Goal: Task Accomplishment & Management: Use online tool/utility

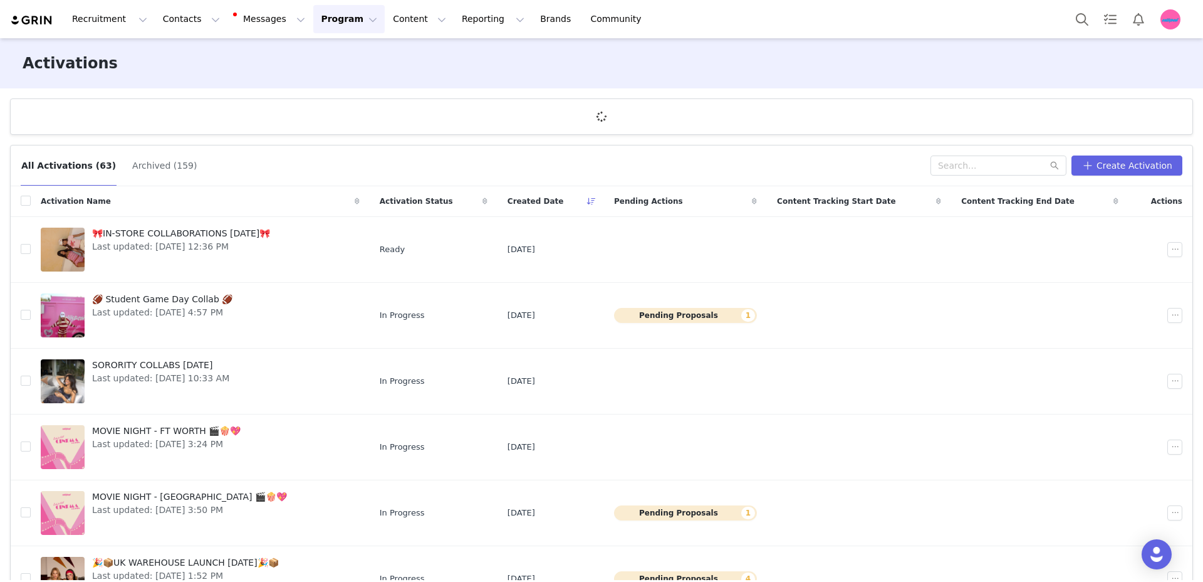
click at [326, 16] on button "Program Program" at bounding box center [348, 19] width 71 height 28
click at [211, 144] on div "All Activations (63) Archived (159) Create Activation Activation Name Activatio…" at bounding box center [601, 357] width 1203 height 445
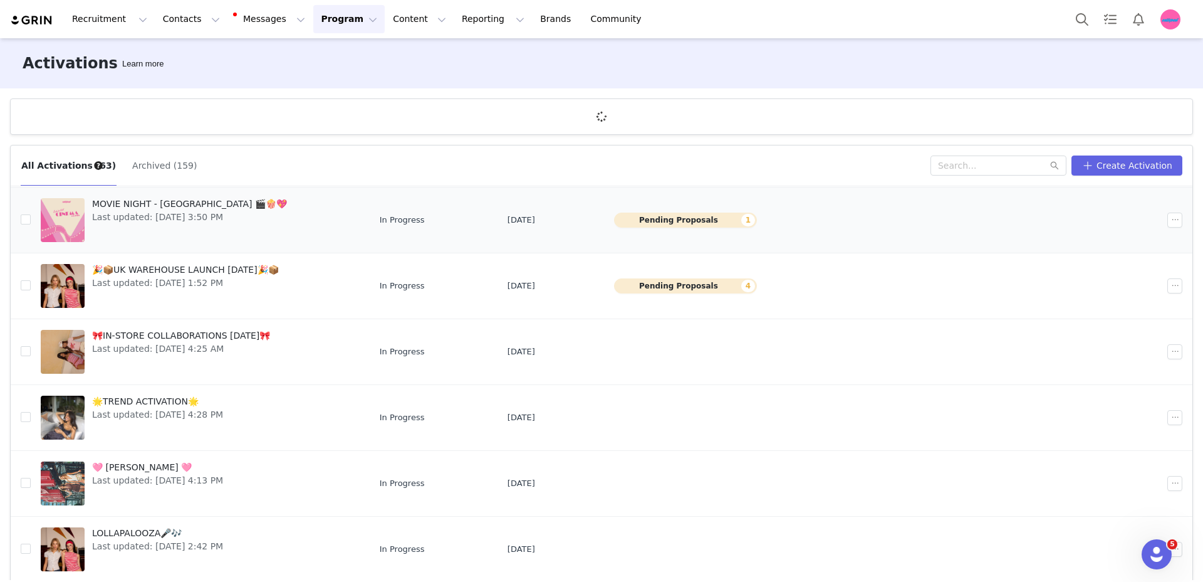
scroll to position [295, 0]
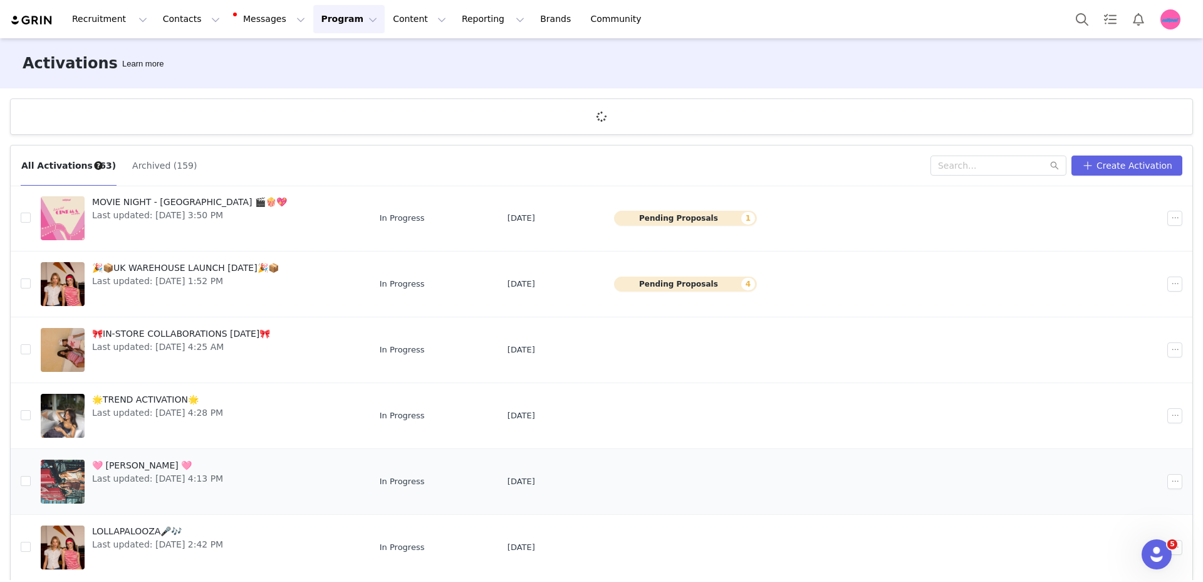
click at [144, 487] on div "🩷 TATE MCRAE 🩷 Last updated: Aug 7, 2025 4:13 PM" at bounding box center [158, 481] width 146 height 50
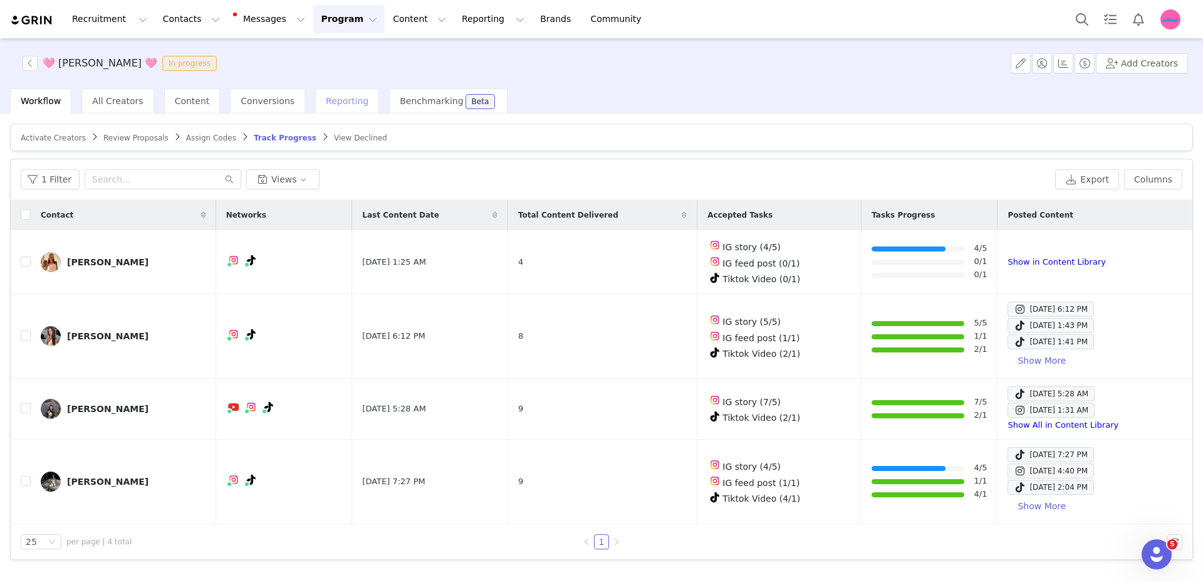
drag, startPoint x: 337, startPoint y: 82, endPoint x: 338, endPoint y: 97, distance: 15.1
click at [337, 83] on div "🩷 TATE MCRAE 🩷 In progress Add Creators" at bounding box center [601, 63] width 1203 height 50
click at [338, 97] on span "Reporting" at bounding box center [347, 101] width 43 height 10
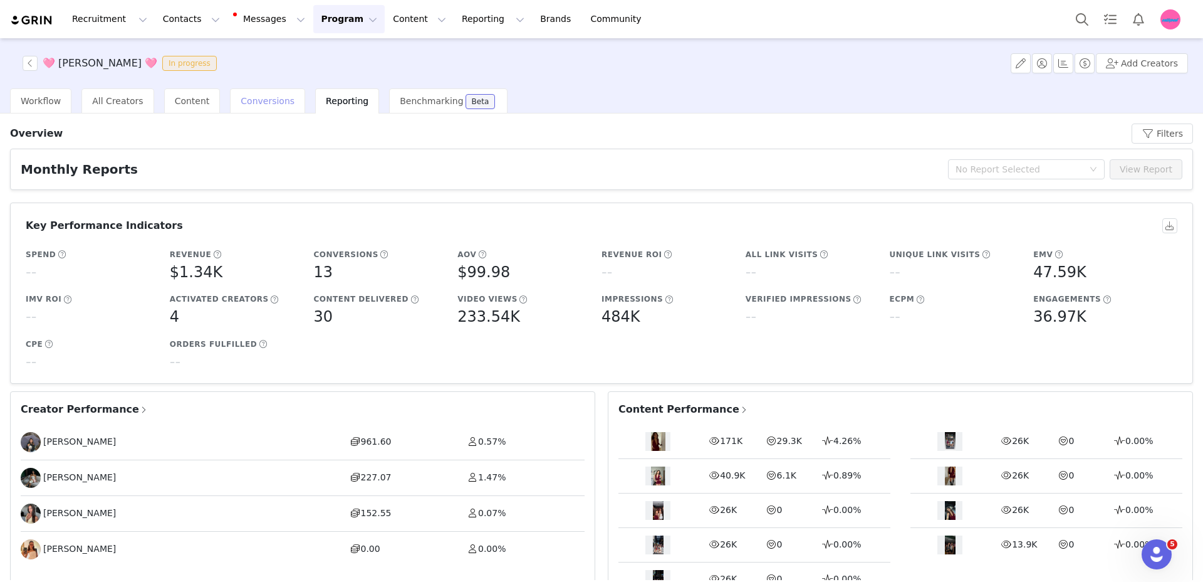
click at [266, 108] on div "Conversions" at bounding box center [267, 100] width 75 height 25
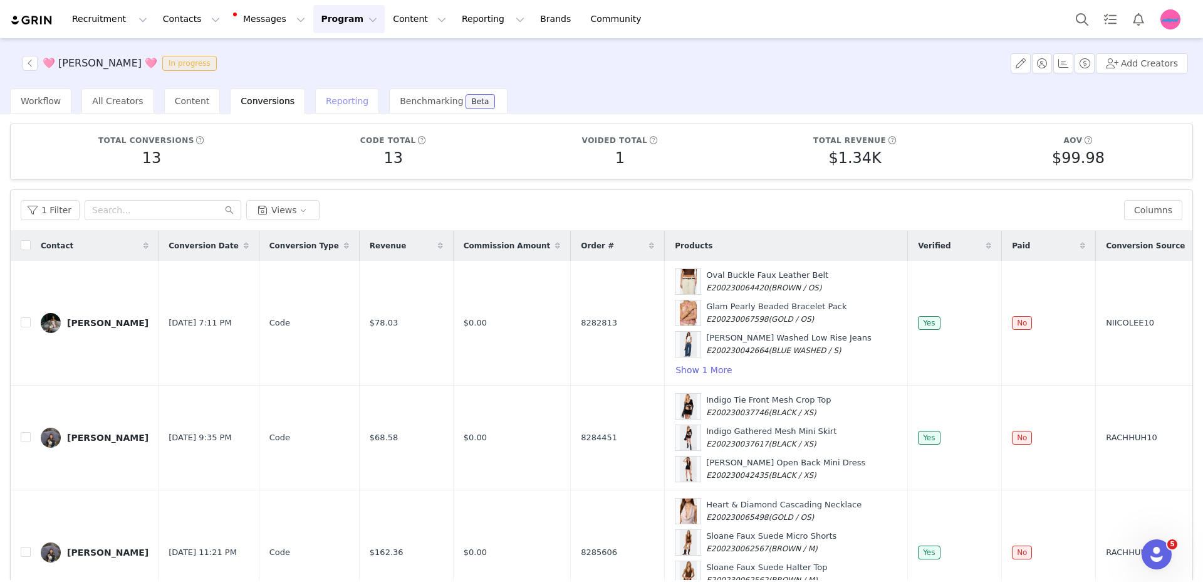
click at [348, 99] on span "Reporting" at bounding box center [347, 101] width 43 height 10
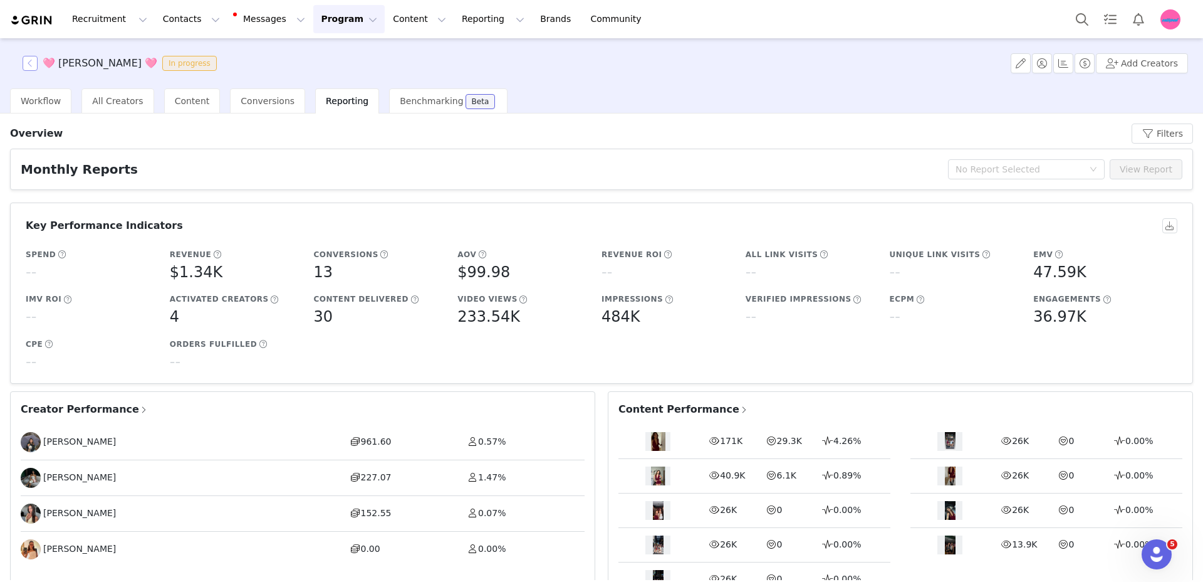
click at [30, 63] on button "button" at bounding box center [30, 63] width 15 height 15
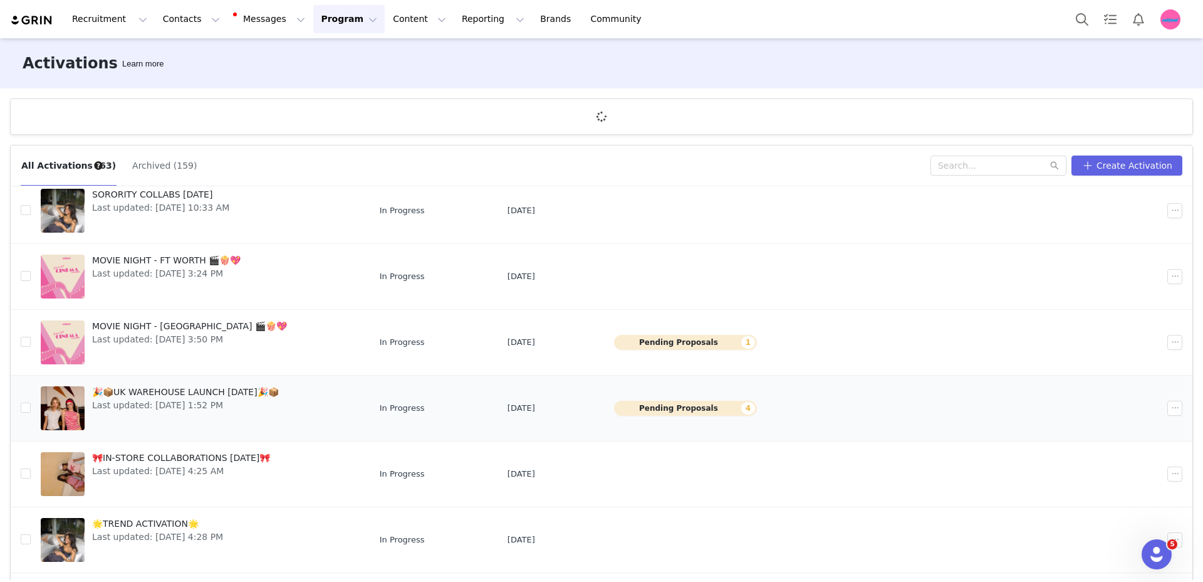
scroll to position [295, 0]
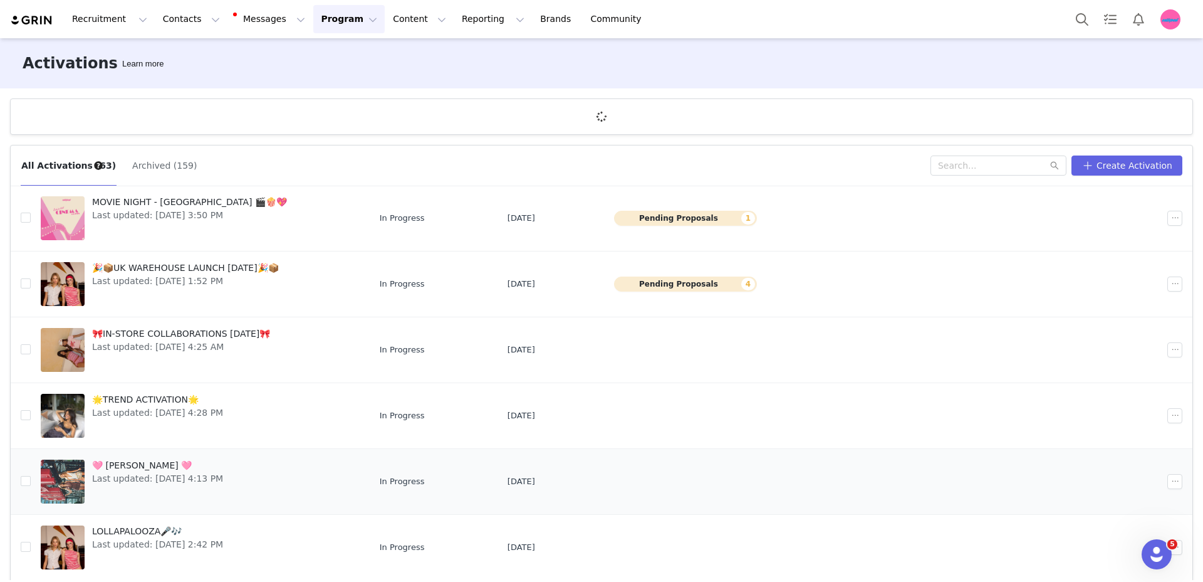
click at [223, 471] on span "🩷 [PERSON_NAME] 🩷" at bounding box center [157, 465] width 131 height 13
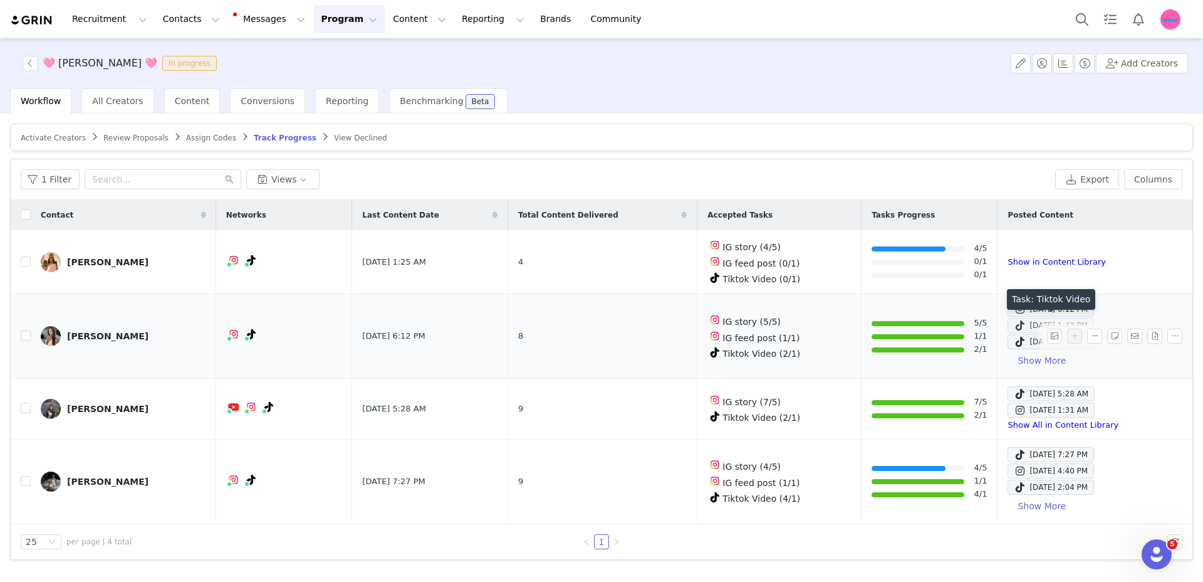
click at [1014, 325] on div "Aug 28, 2025 1:43 PM" at bounding box center [1051, 325] width 74 height 15
click at [1014, 340] on div "Aug 28, 2025 1:41 PM" at bounding box center [1051, 341] width 74 height 15
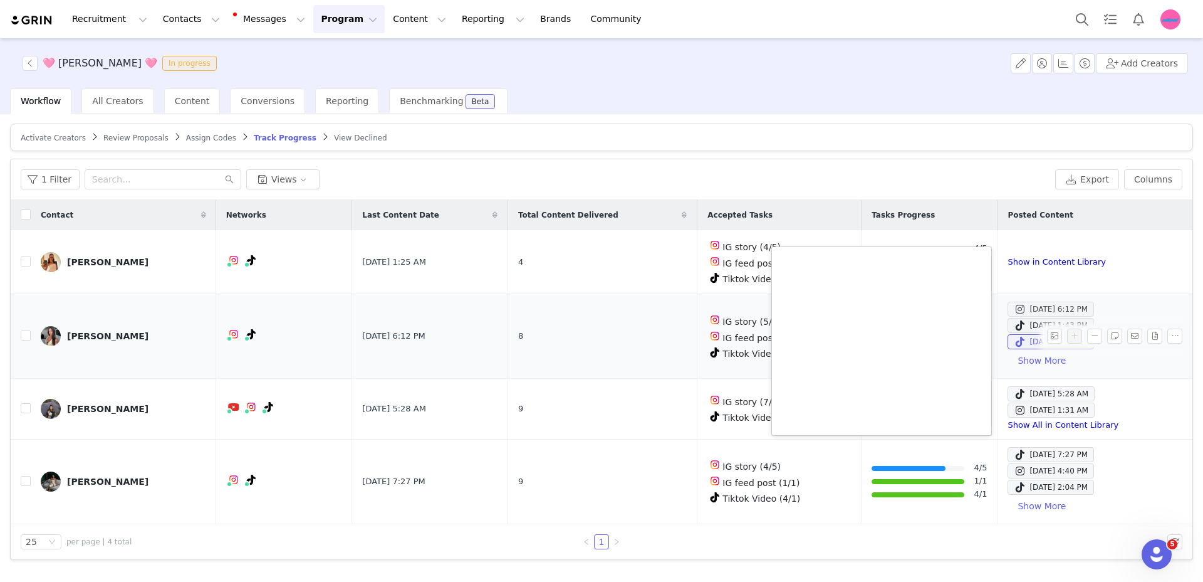
click at [1014, 304] on span at bounding box center [1020, 308] width 13 height 15
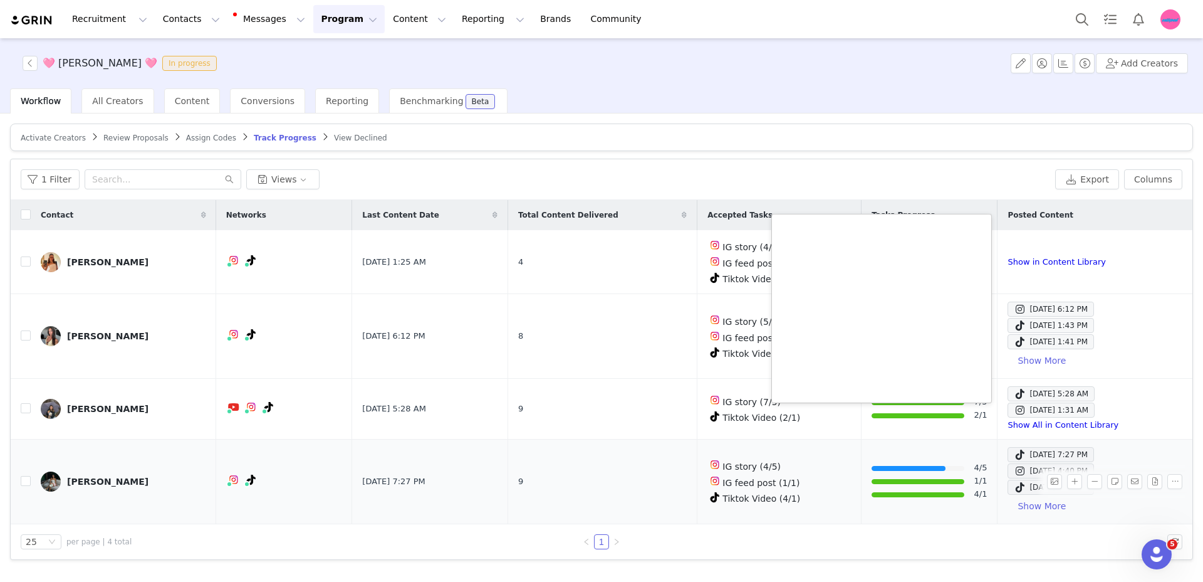
click at [972, 454] on td "4/5 1/1 4/1" at bounding box center [930, 481] width 136 height 85
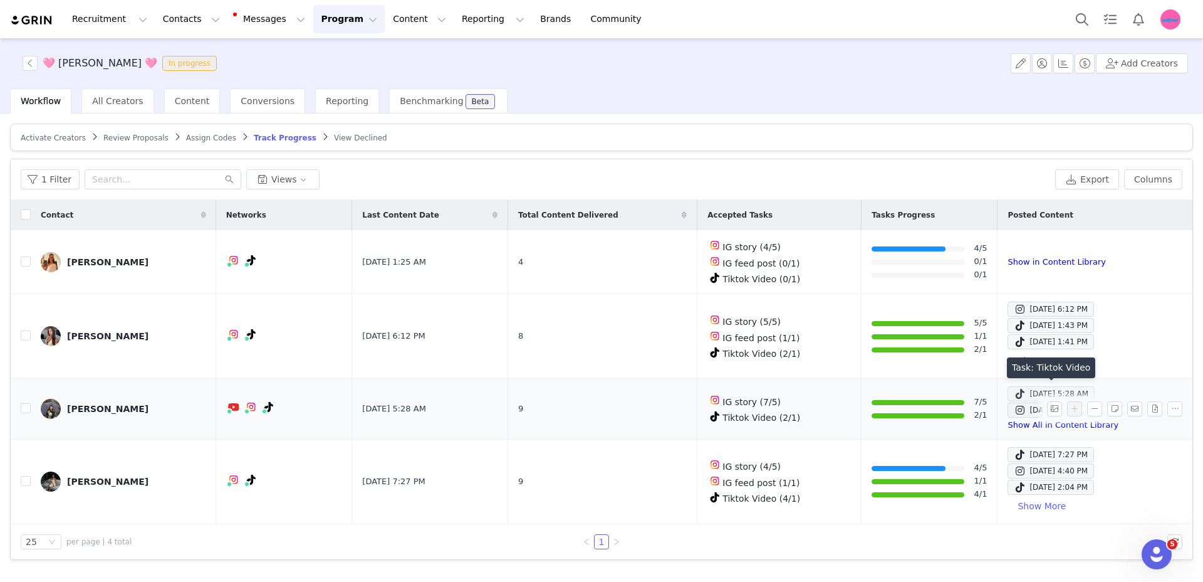
click at [1014, 392] on span at bounding box center [1020, 393] width 13 height 15
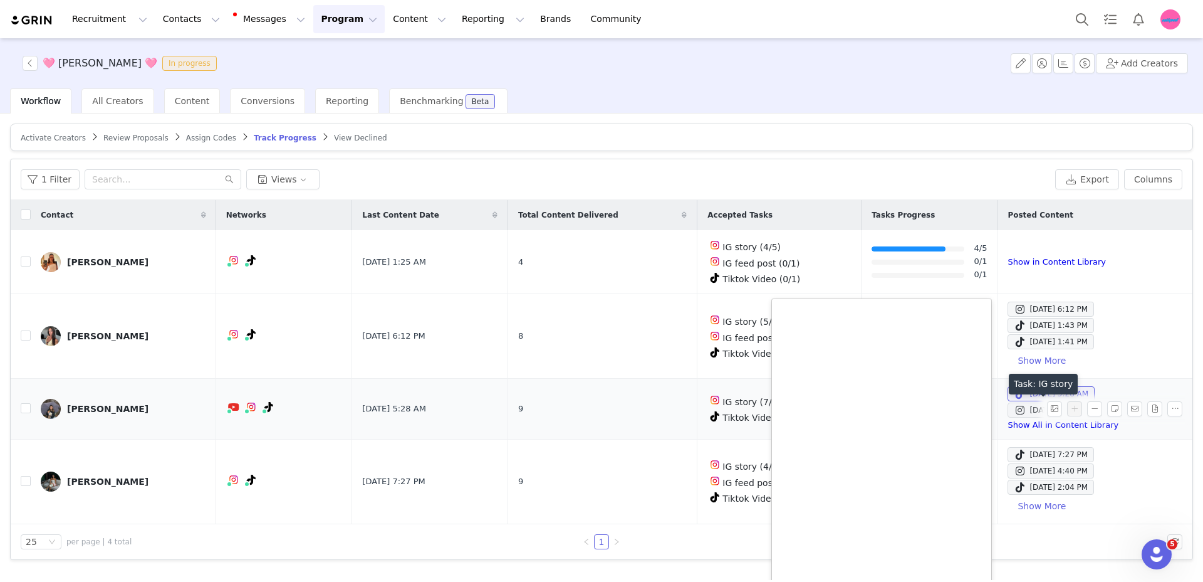
click at [1015, 409] on div "Aug 28, 2025 1:31 AM" at bounding box center [1051, 409] width 75 height 15
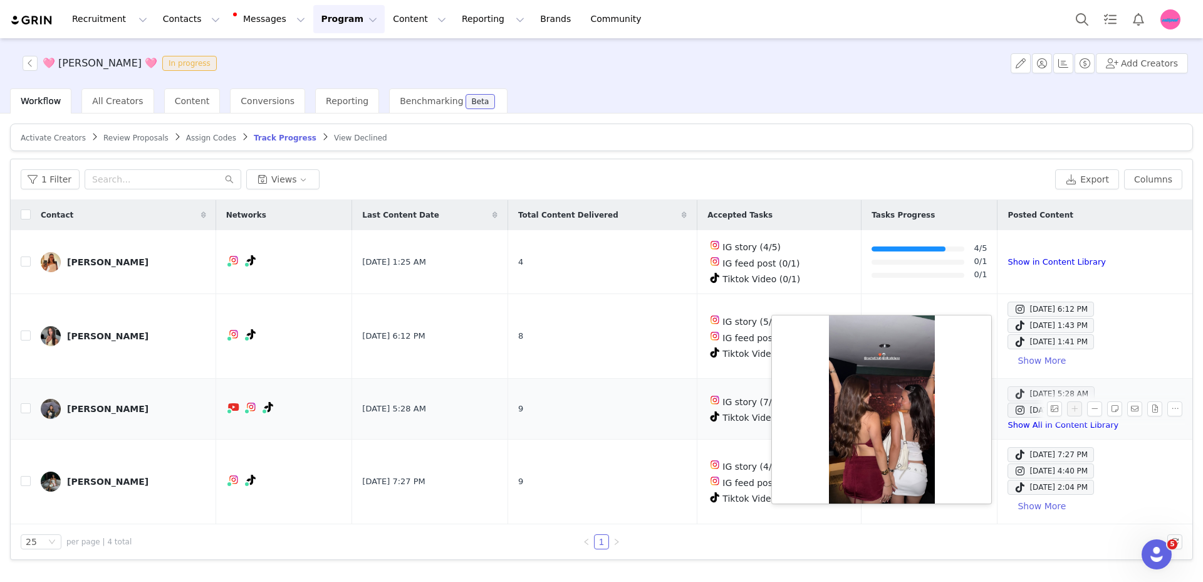
click at [1014, 394] on span at bounding box center [1020, 393] width 13 height 15
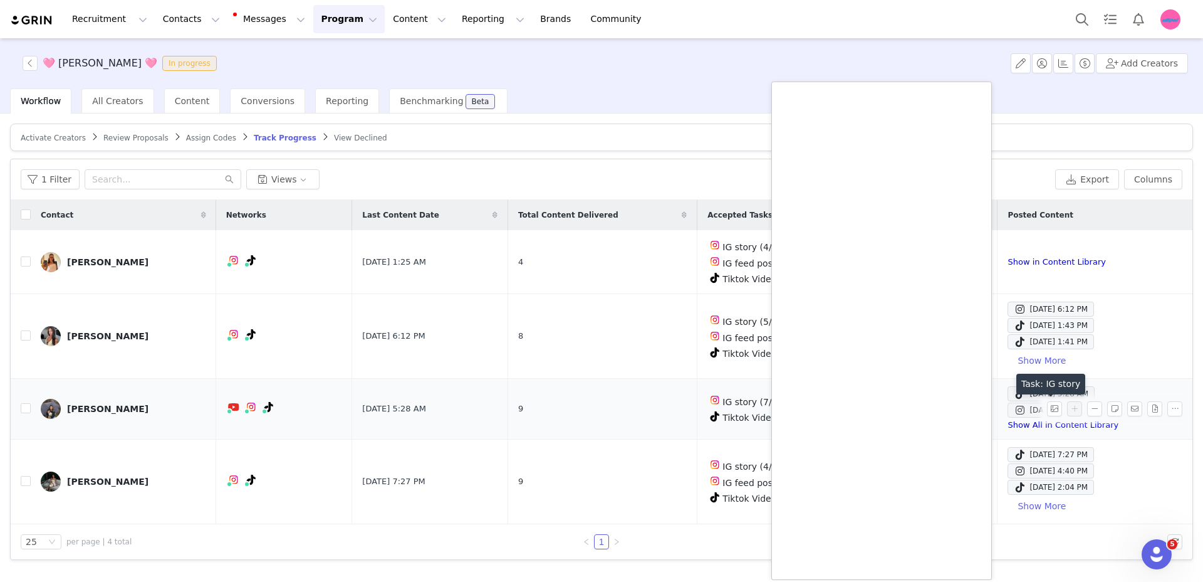
click at [1014, 411] on span at bounding box center [1020, 409] width 13 height 15
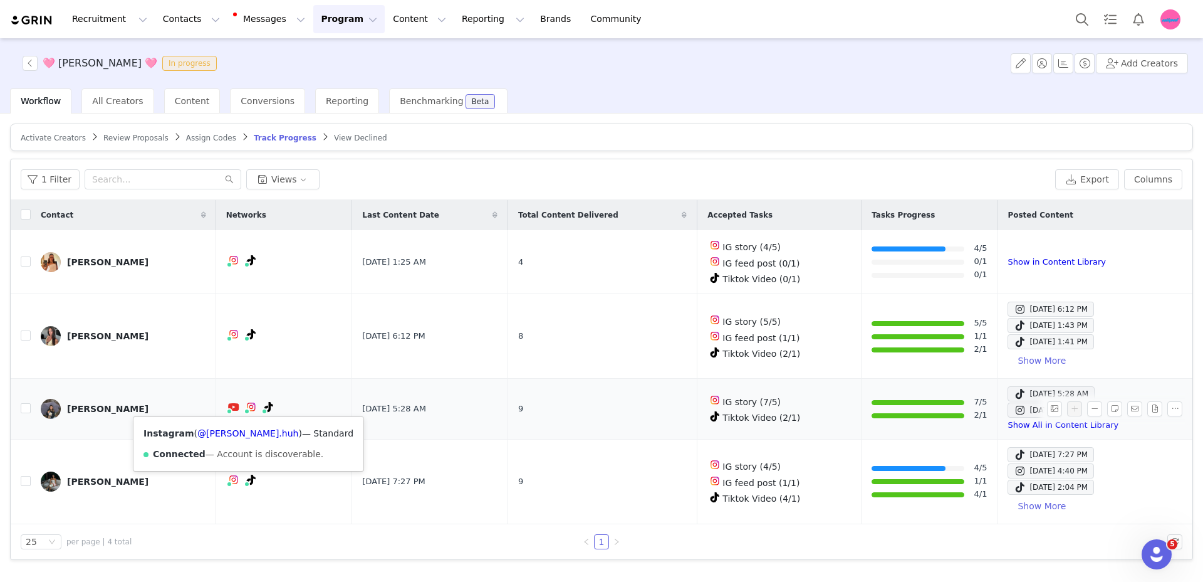
click at [244, 410] on span at bounding box center [247, 411] width 6 height 6
click at [246, 407] on img at bounding box center [251, 407] width 10 height 10
click at [86, 406] on div "rachel" at bounding box center [107, 409] width 81 height 10
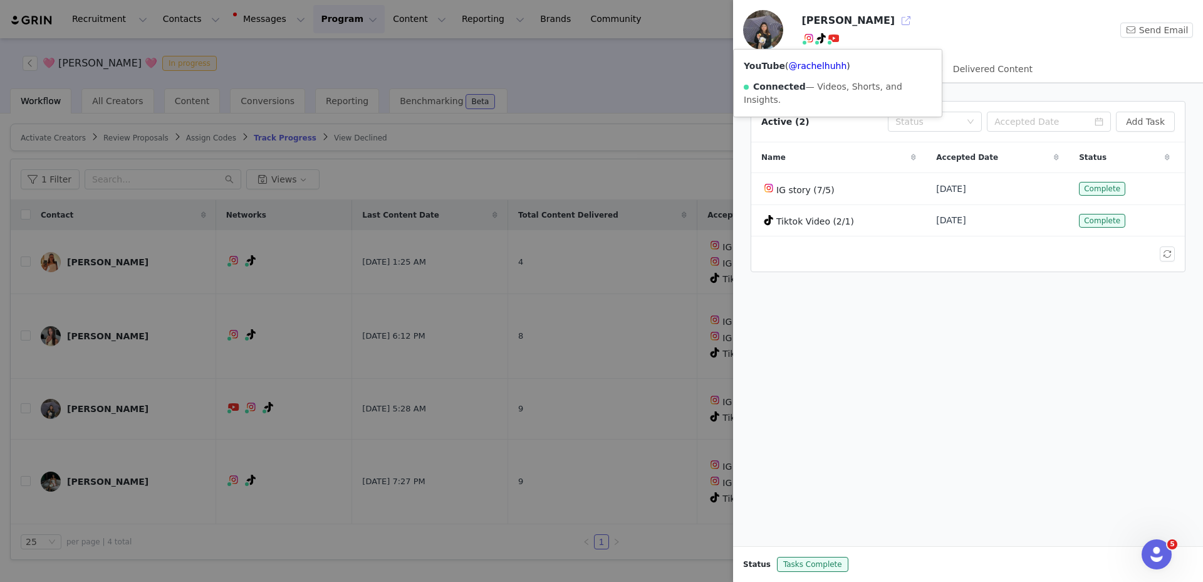
click at [896, 24] on button "button" at bounding box center [906, 21] width 20 height 20
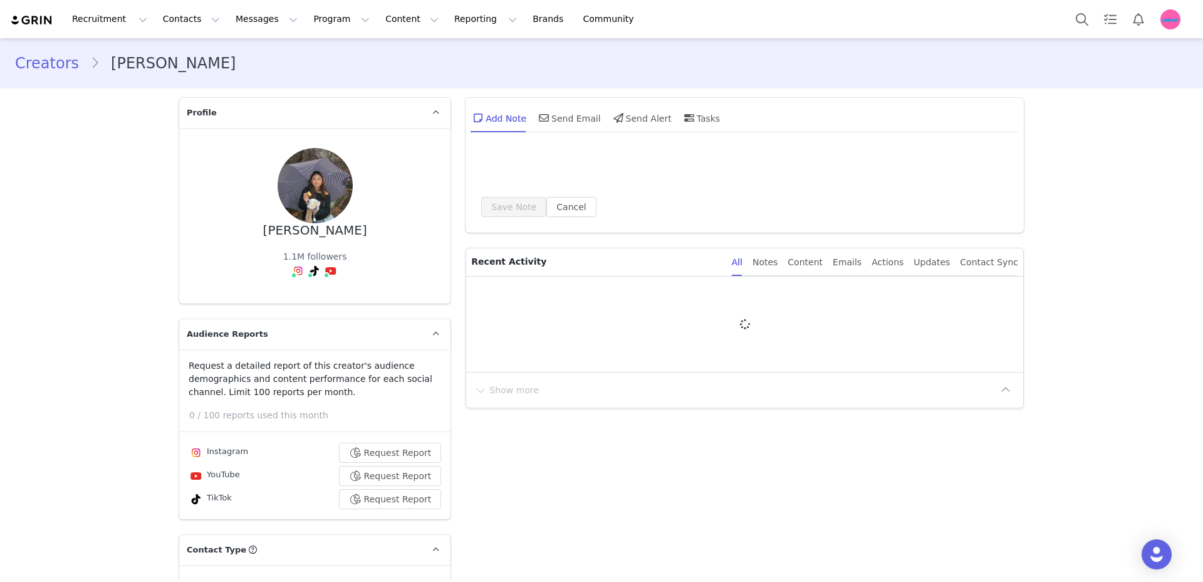
type input "+1 ([GEOGRAPHIC_DATA])"
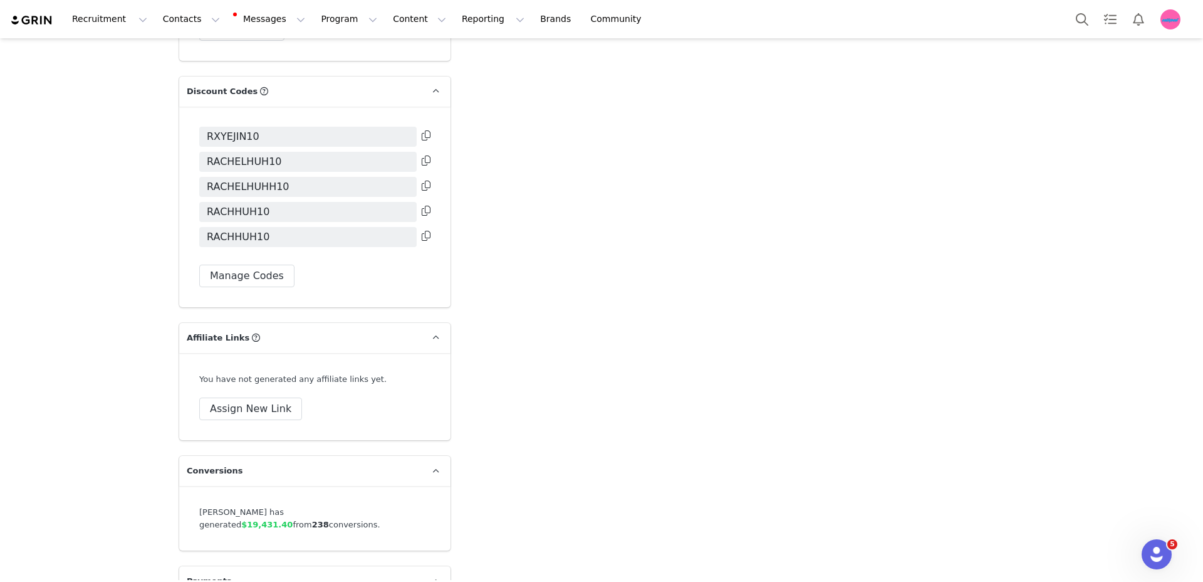
scroll to position [3369, 0]
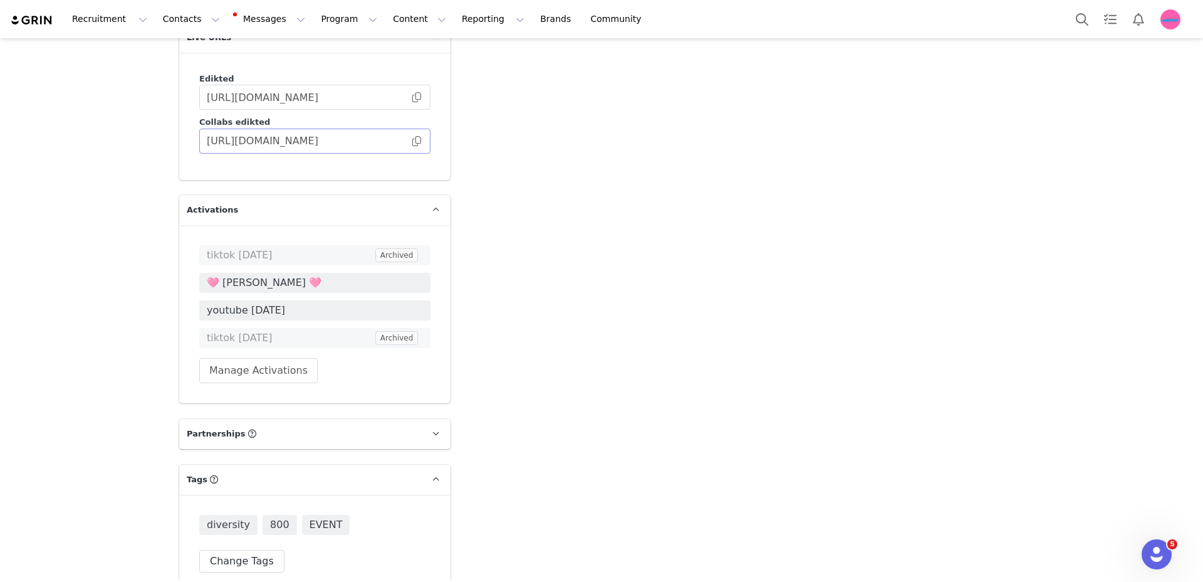
click at [416, 141] on span at bounding box center [417, 141] width 13 height 0
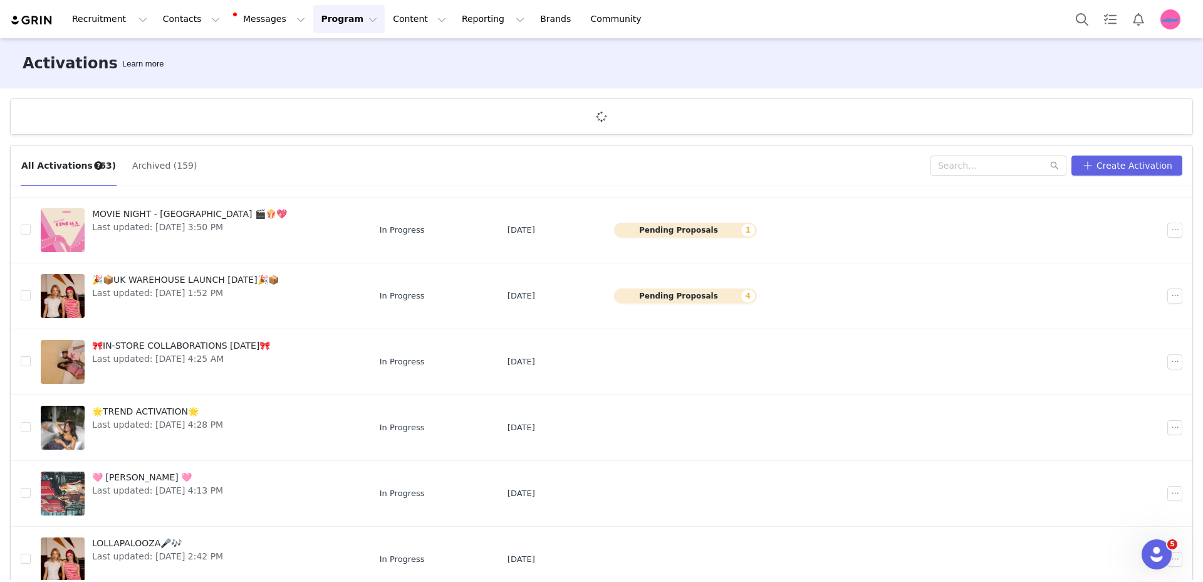
scroll to position [295, 0]
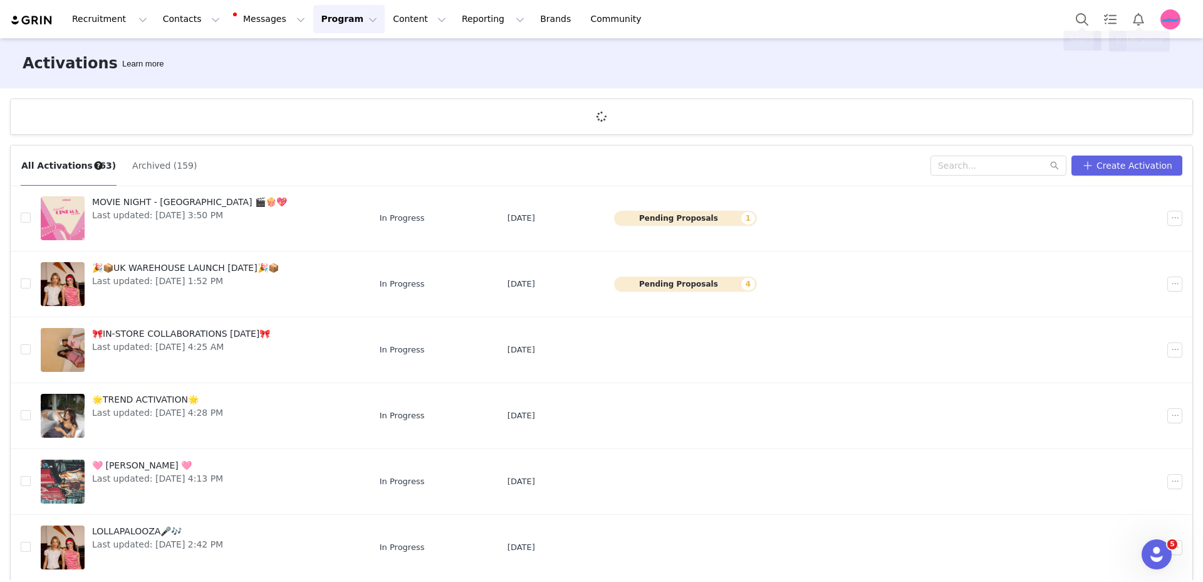
click at [1170, 18] on img "Profile" at bounding box center [1171, 19] width 20 height 20
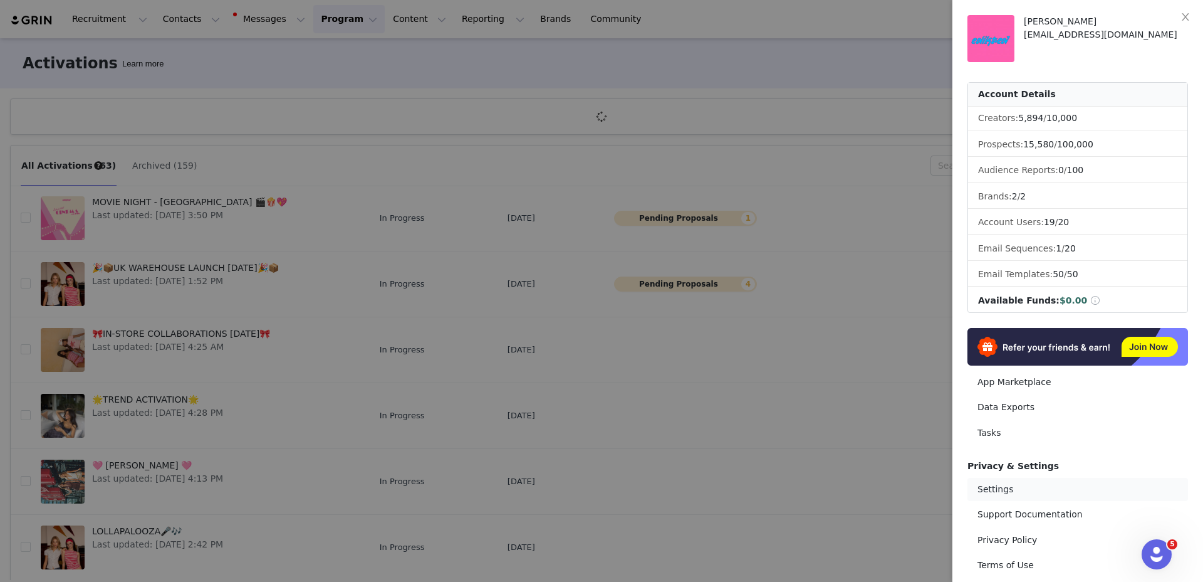
click at [992, 489] on link "Settings" at bounding box center [1078, 489] width 221 height 23
select select "[GEOGRAPHIC_DATA]/[GEOGRAPHIC_DATA]"
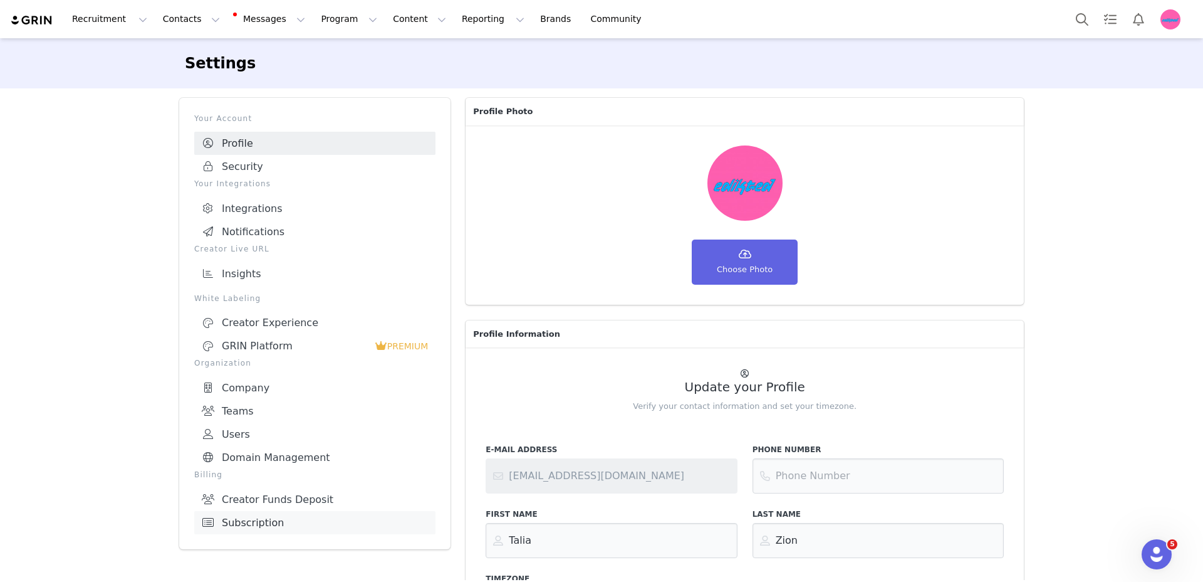
click at [304, 517] on link "Subscription" at bounding box center [314, 522] width 241 height 23
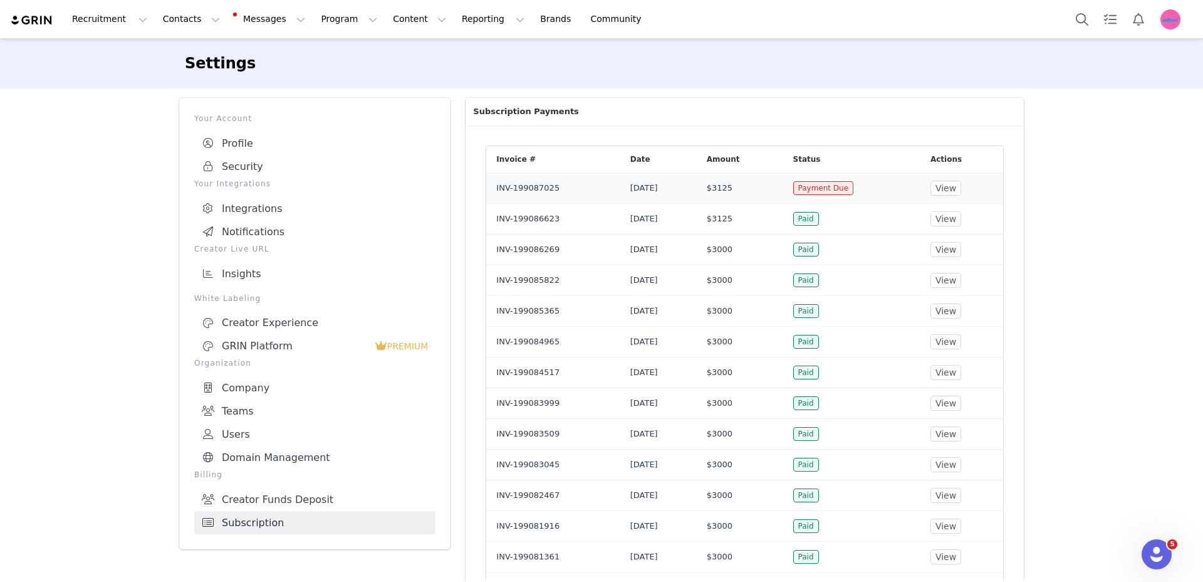
drag, startPoint x: 900, startPoint y: 188, endPoint x: 818, endPoint y: 191, distance: 82.1
click at [818, 191] on td "Payment Due" at bounding box center [851, 187] width 137 height 31
click at [1055, 185] on div "Settings Your Account Profile Security Your Integrations Integrations Notificat…" at bounding box center [601, 589] width 1203 height 1102
click at [953, 187] on button "View" at bounding box center [946, 188] width 31 height 15
click at [956, 217] on button "View" at bounding box center [946, 218] width 31 height 15
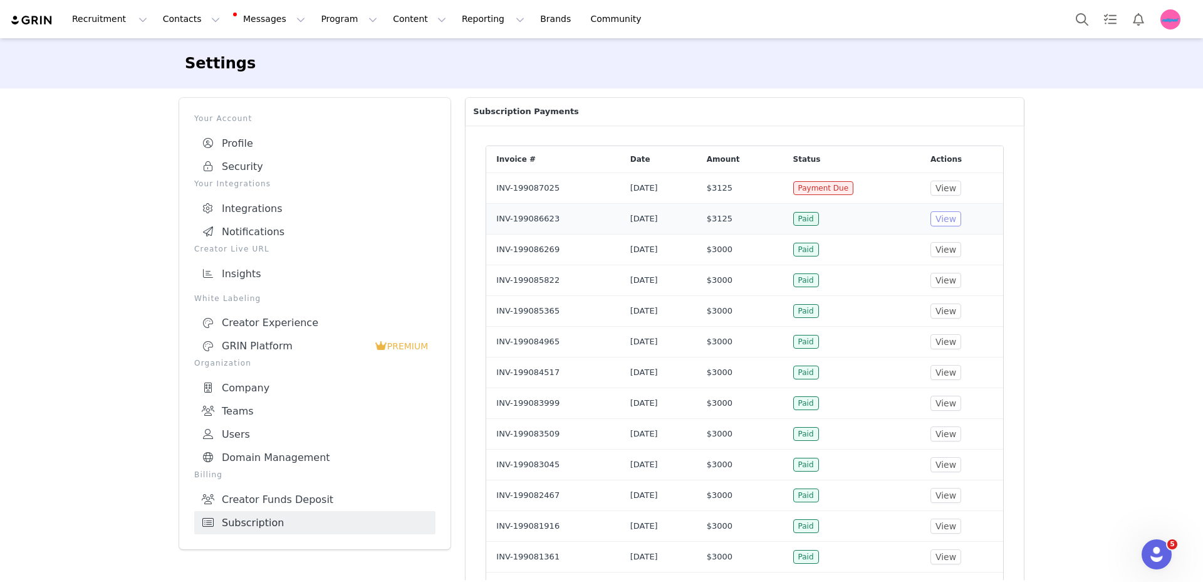
click at [955, 217] on button "View" at bounding box center [946, 218] width 31 height 15
click at [959, 186] on button "View" at bounding box center [946, 188] width 31 height 15
drag, startPoint x: 335, startPoint y: 18, endPoint x: 341, endPoint y: 43, distance: 25.7
click at [335, 18] on button "Program Program" at bounding box center [348, 19] width 71 height 28
click at [341, 48] on p "Activations" at bounding box center [325, 54] width 45 height 12
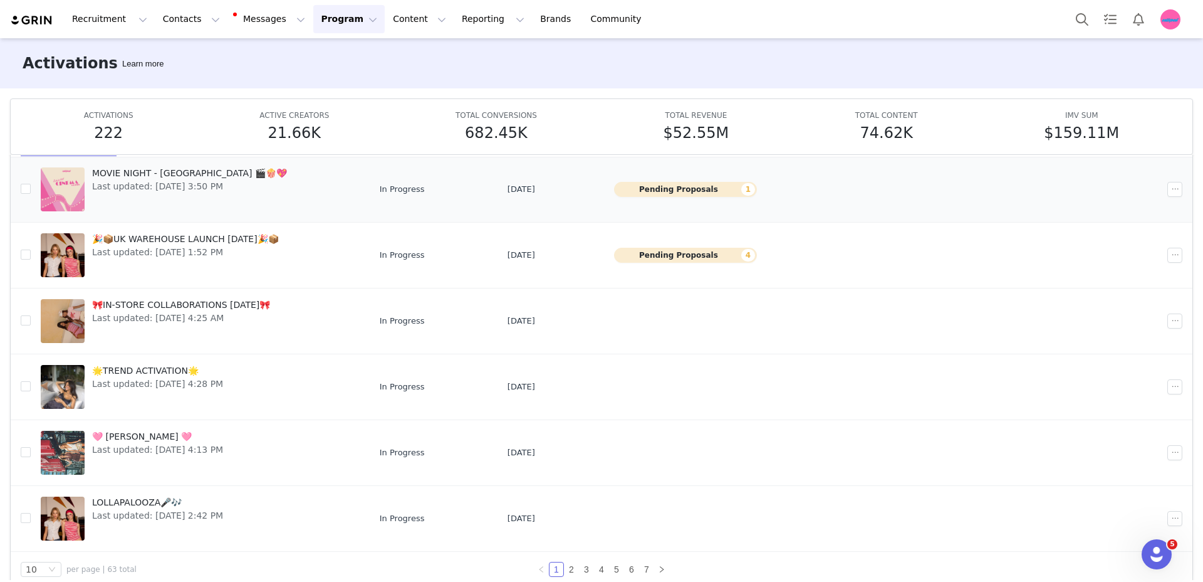
scroll to position [51, 0]
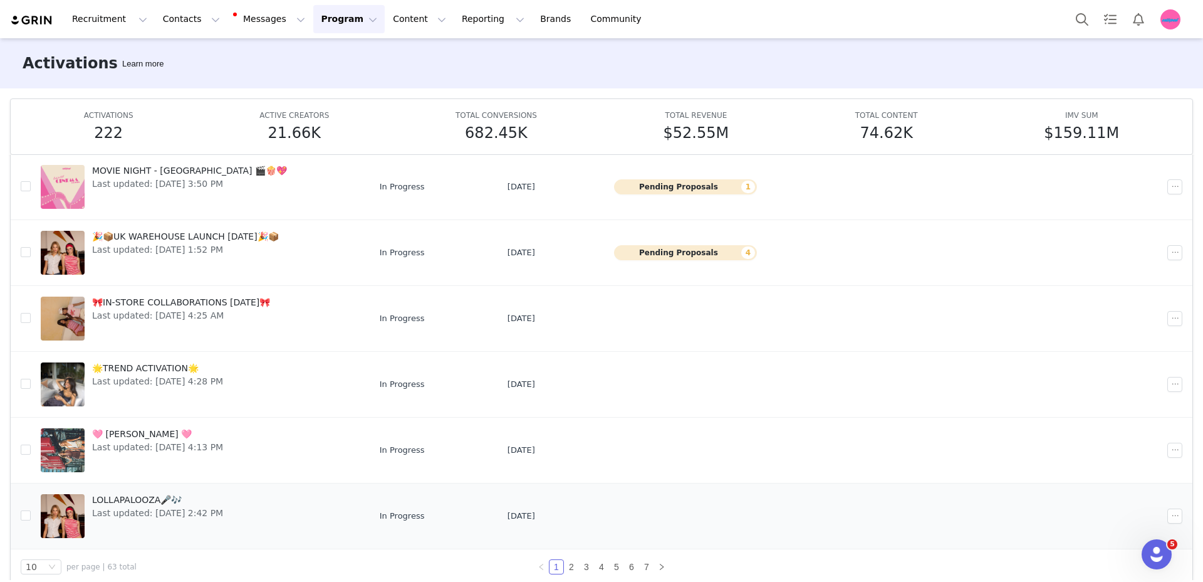
click at [130, 493] on span "LOLLAPALOOZA🎤🎶" at bounding box center [157, 499] width 131 height 13
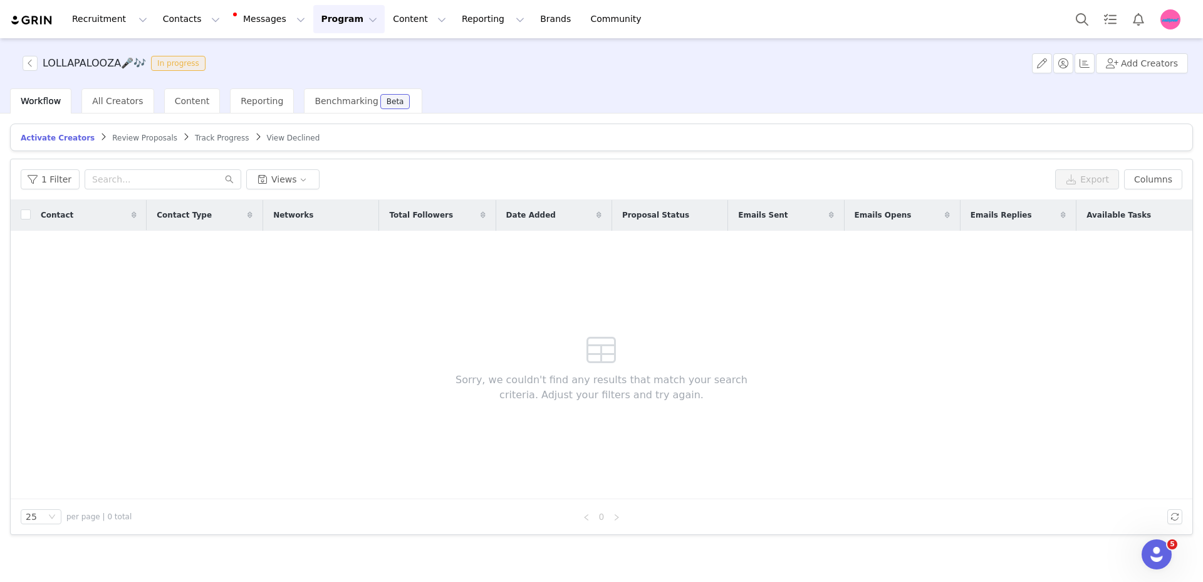
click at [194, 131] on article "Activate Creators Review Proposals Track Progress View Declined" at bounding box center [601, 137] width 1183 height 28
click at [195, 135] on span "Track Progress" at bounding box center [222, 138] width 54 height 9
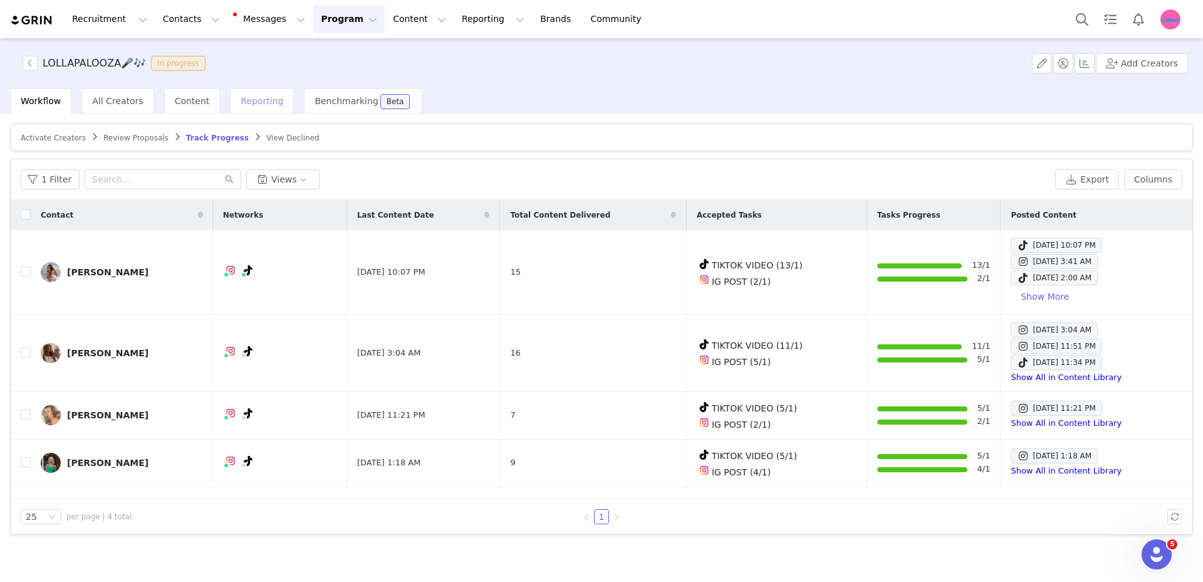
click at [265, 103] on span "Reporting" at bounding box center [262, 101] width 43 height 10
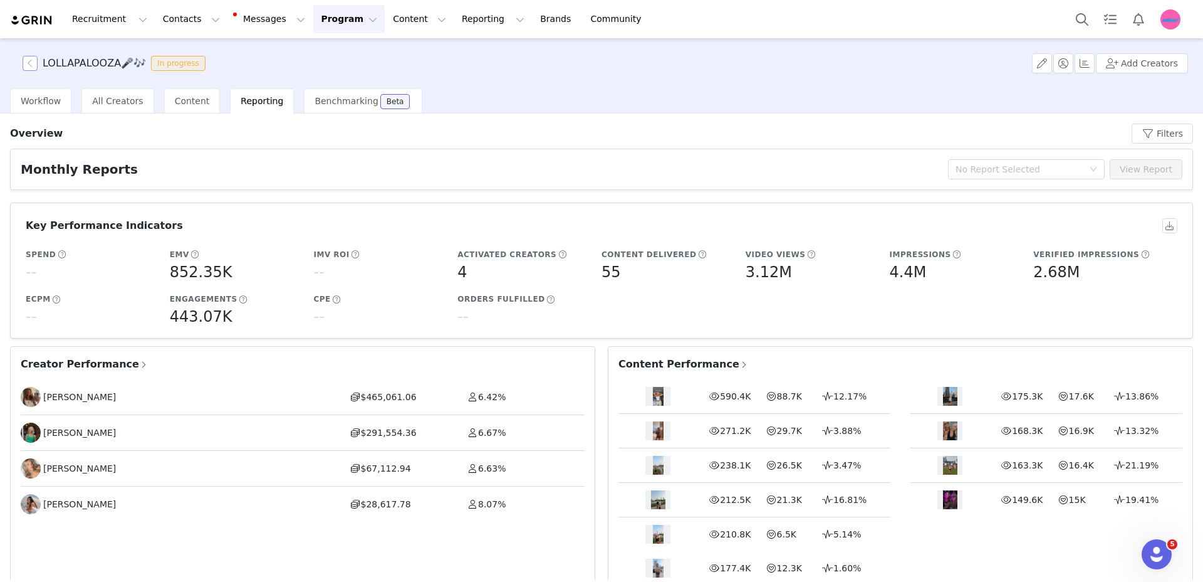
click at [28, 60] on button "button" at bounding box center [30, 63] width 15 height 15
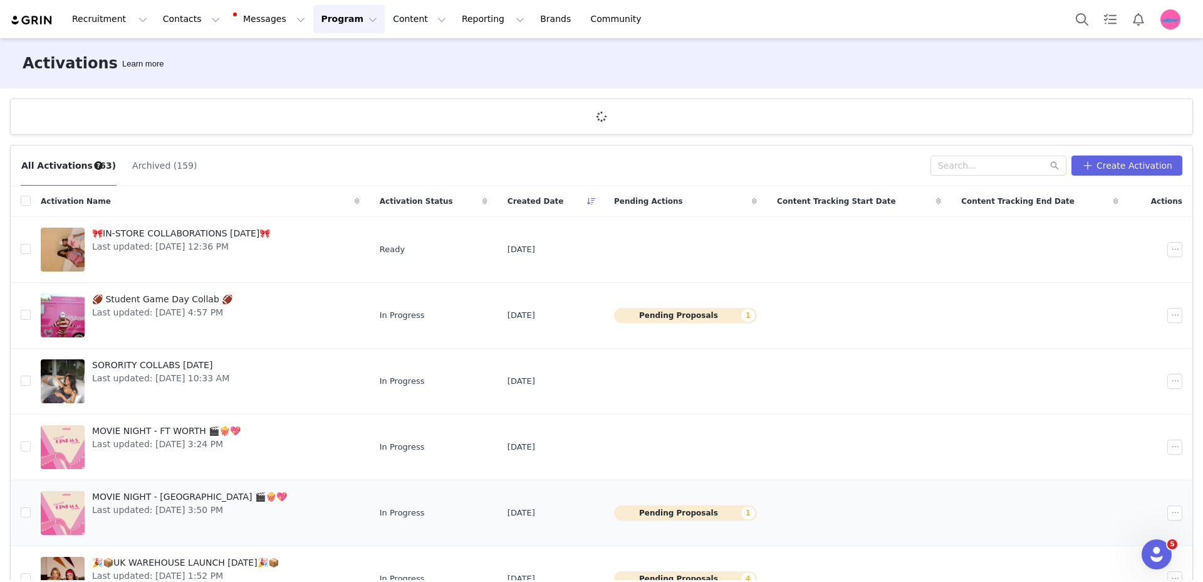
scroll to position [295, 0]
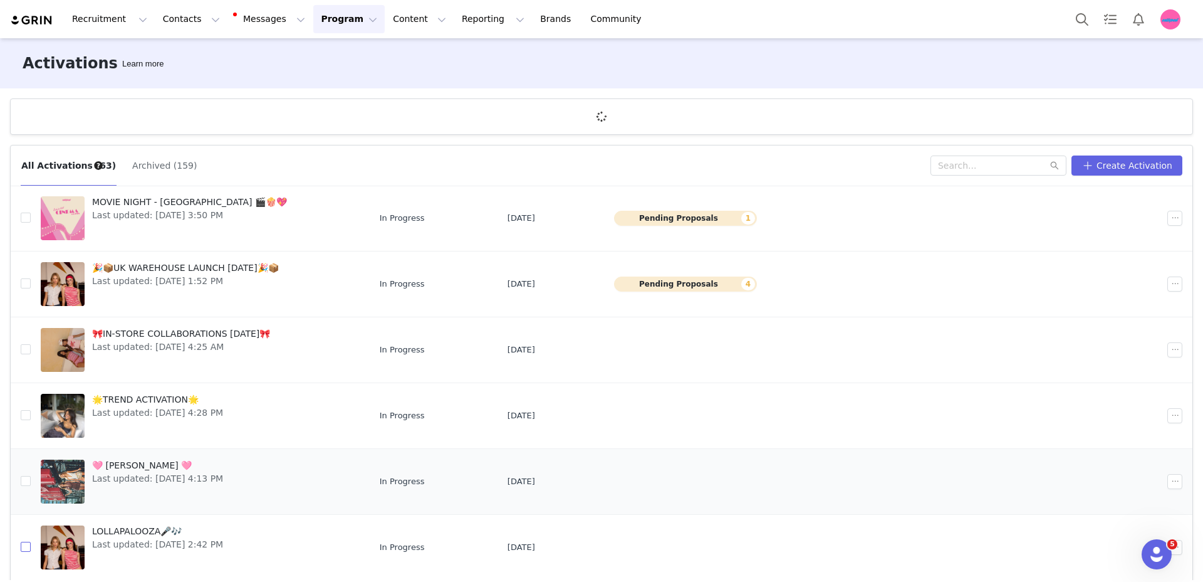
drag, startPoint x: 29, startPoint y: 546, endPoint x: 156, endPoint y: 538, distance: 127.5
click at [29, 546] on input "checkbox" at bounding box center [26, 547] width 10 height 10
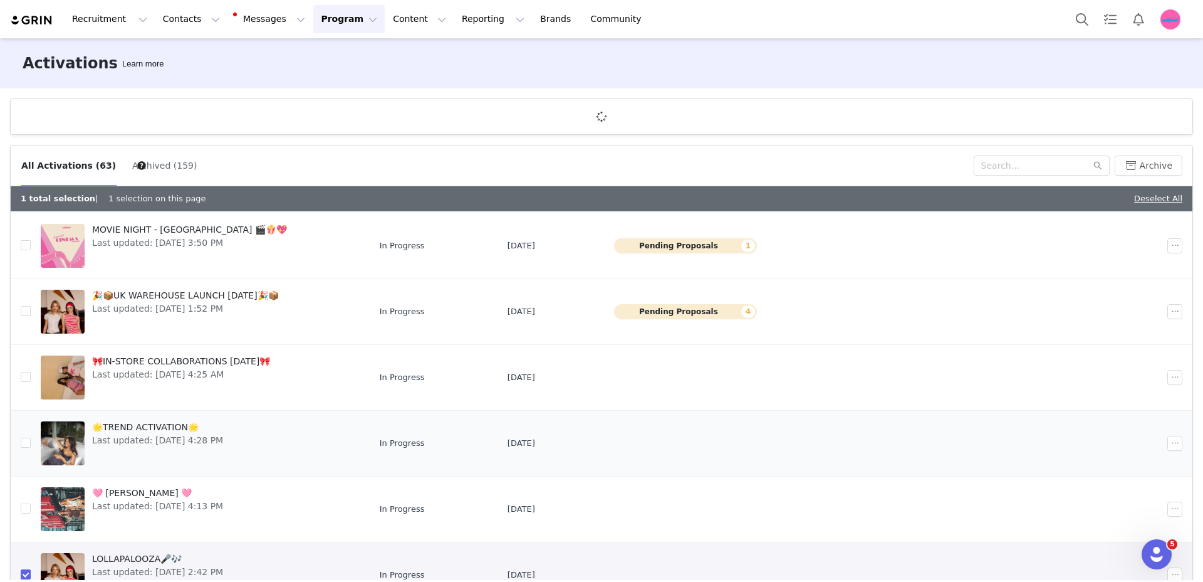
scroll to position [290, 0]
click at [1168, 574] on button "button" at bounding box center [1175, 576] width 15 height 15
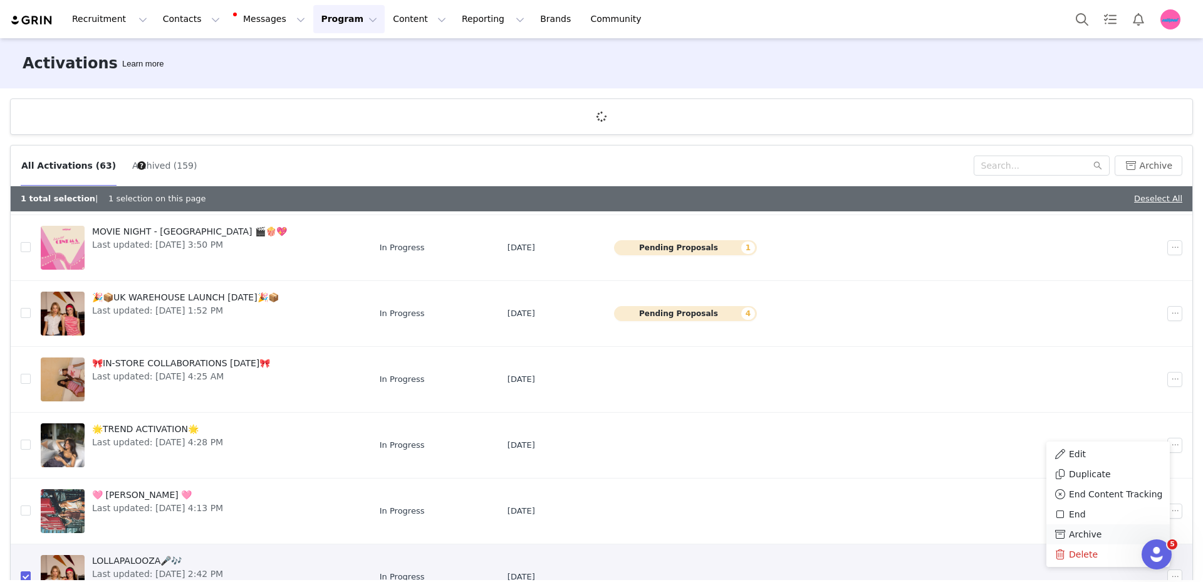
click at [1084, 533] on span "Archive" at bounding box center [1085, 534] width 33 height 14
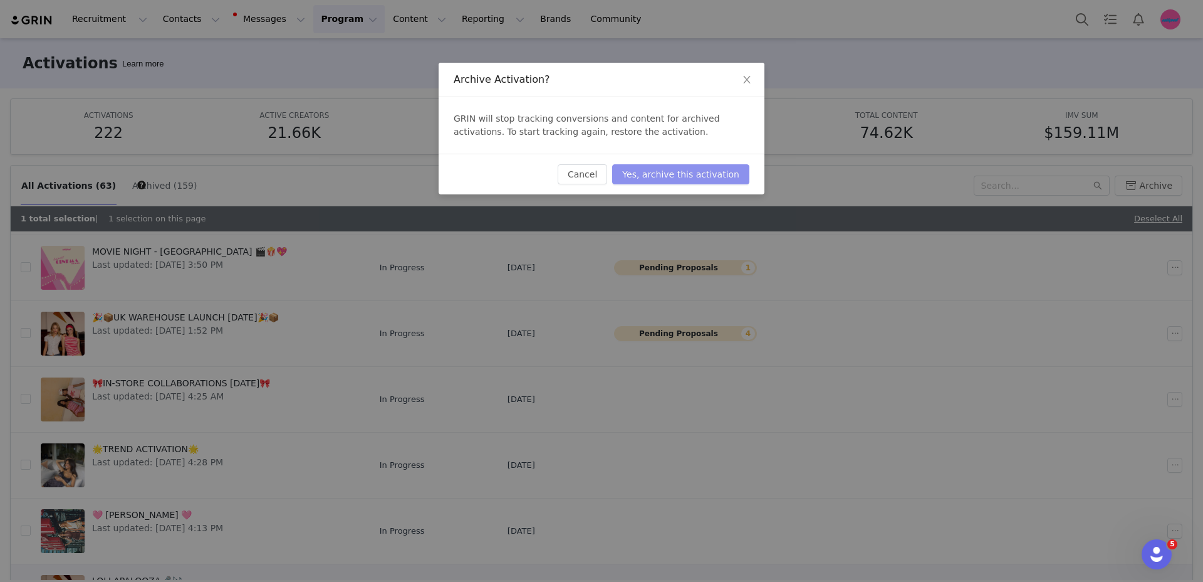
click at [679, 169] on button "Yes, archive this activation" at bounding box center [680, 174] width 137 height 20
checkbox input "false"
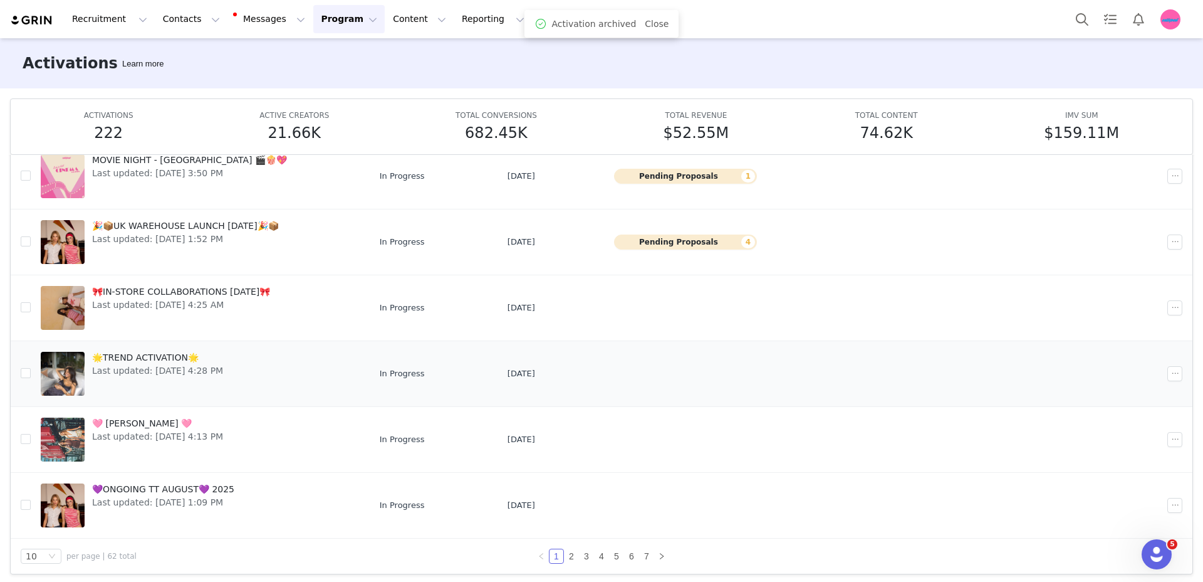
scroll to position [66, 0]
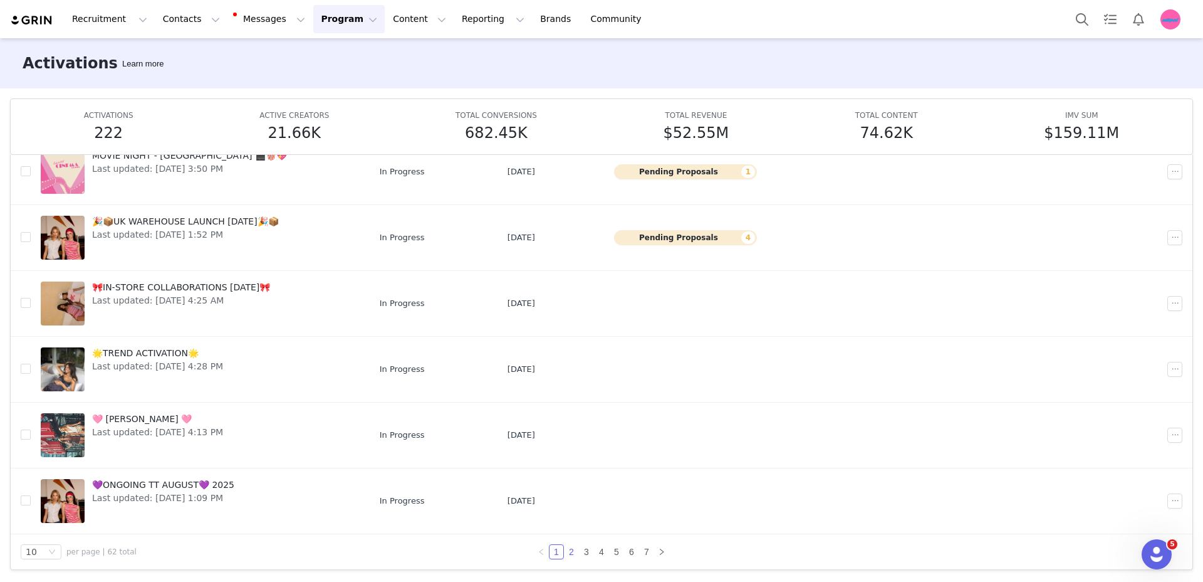
click at [566, 552] on link "2" at bounding box center [572, 552] width 14 height 14
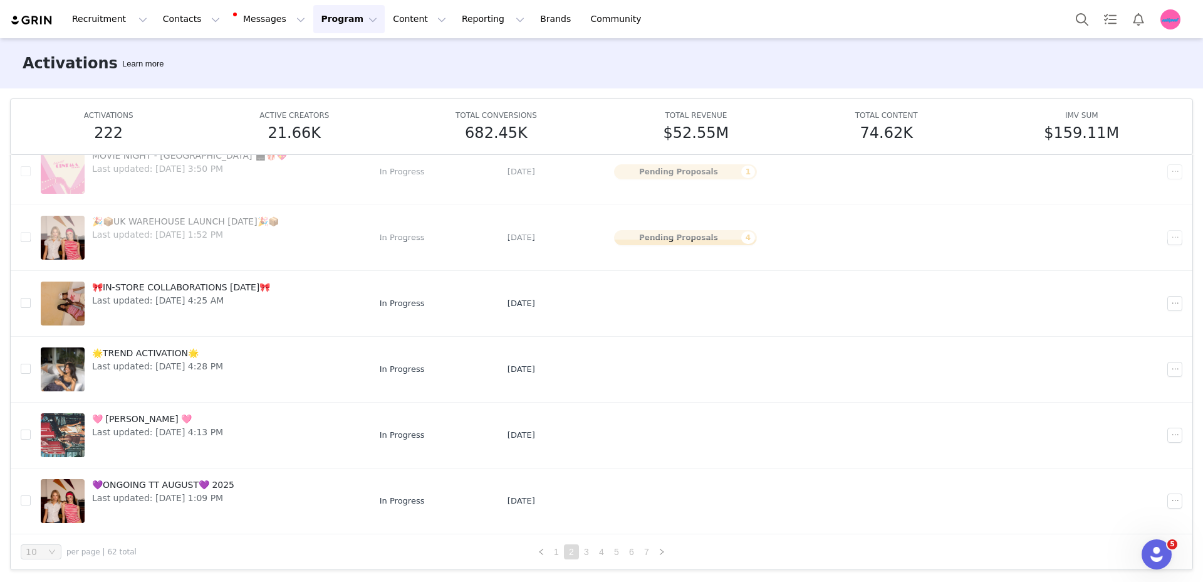
scroll to position [0, 0]
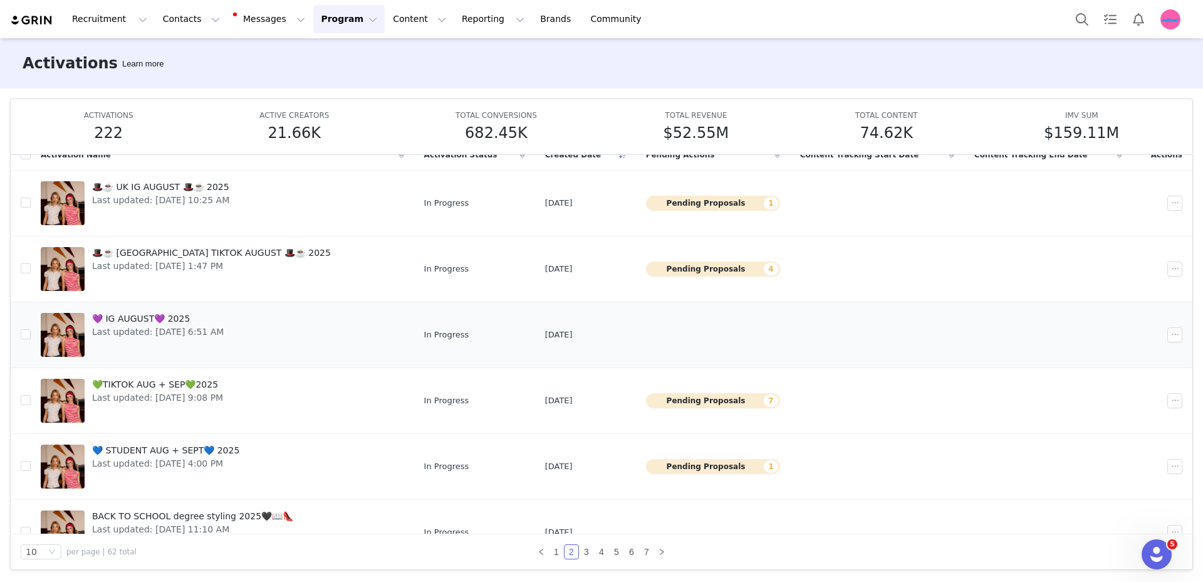
click at [293, 330] on link "💜 IG AUGUST💜 2025 Last updated: [DATE] 6:51 AM" at bounding box center [223, 335] width 364 height 50
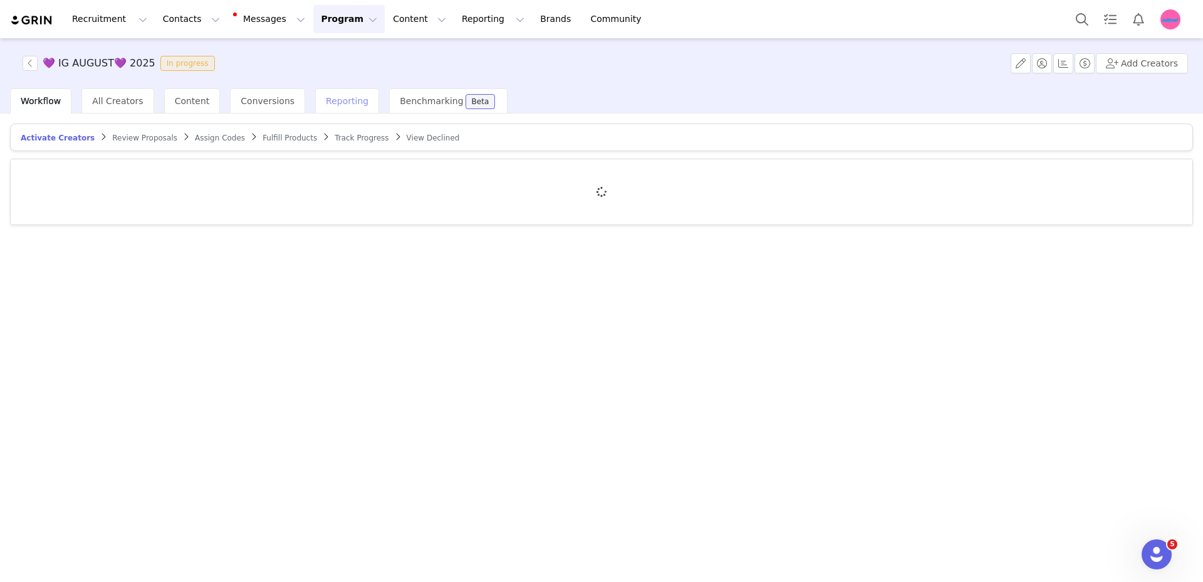
click at [326, 97] on span "Reporting" at bounding box center [347, 101] width 43 height 10
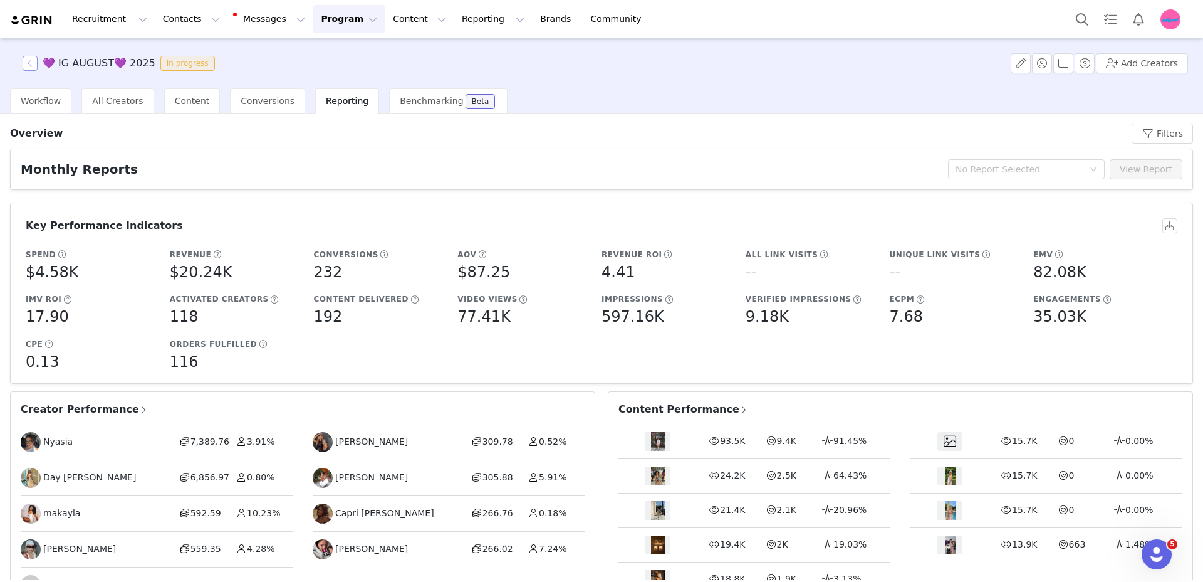
click at [30, 60] on button "button" at bounding box center [30, 63] width 15 height 15
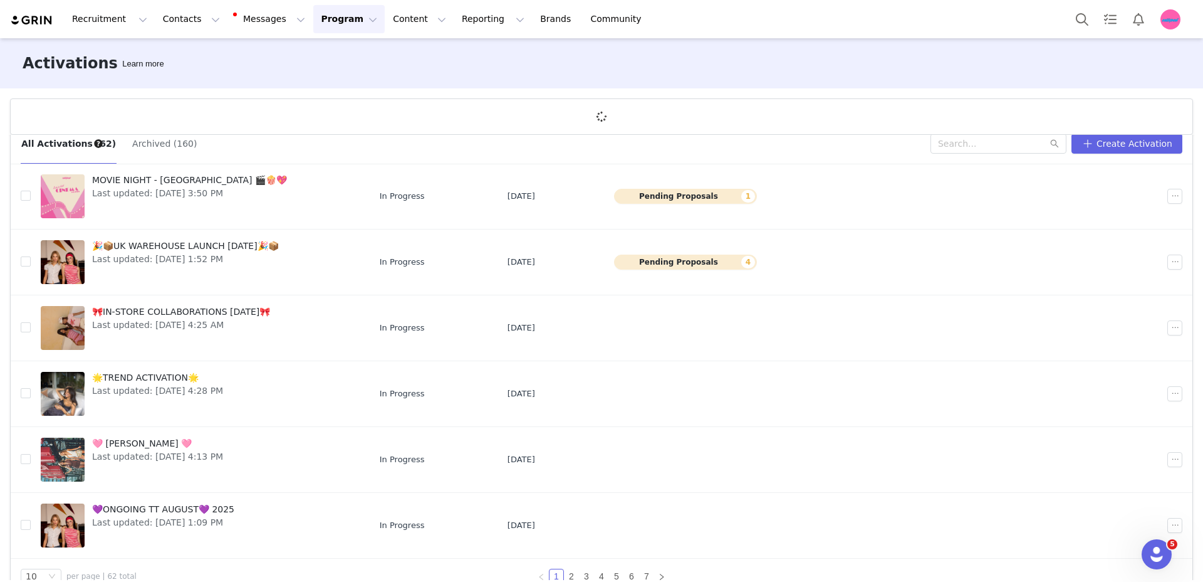
scroll to position [46, 0]
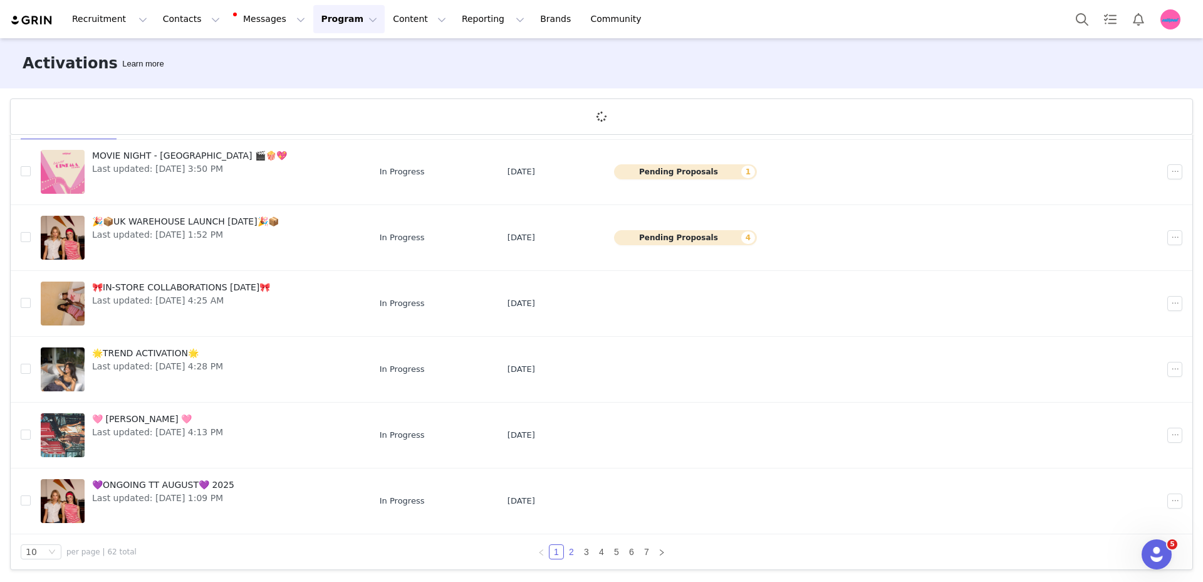
click at [565, 549] on link "2" at bounding box center [572, 552] width 14 height 14
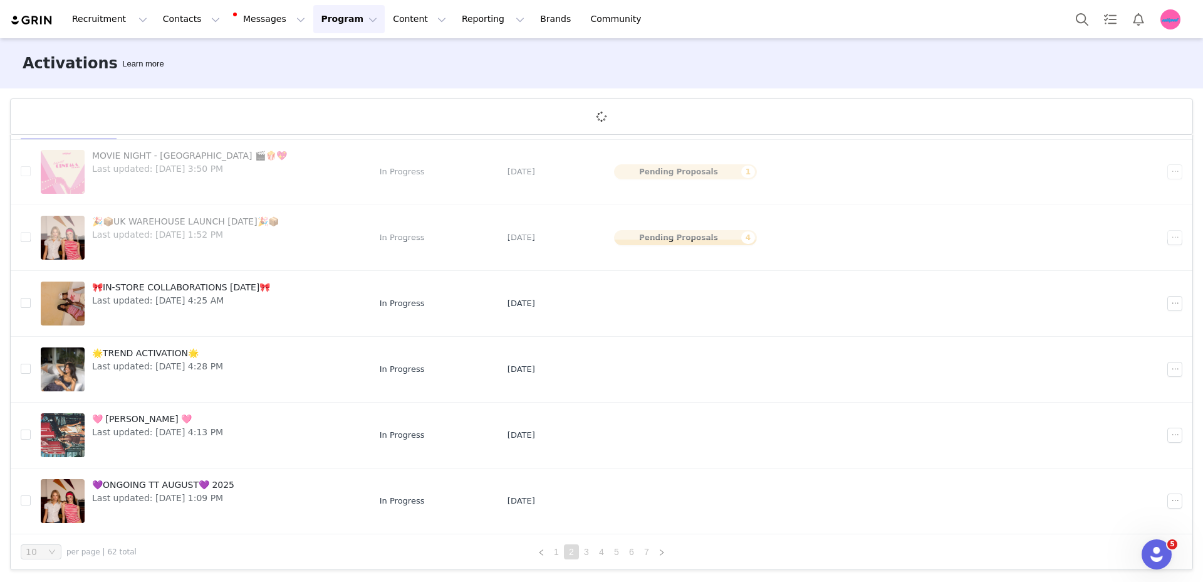
scroll to position [0, 0]
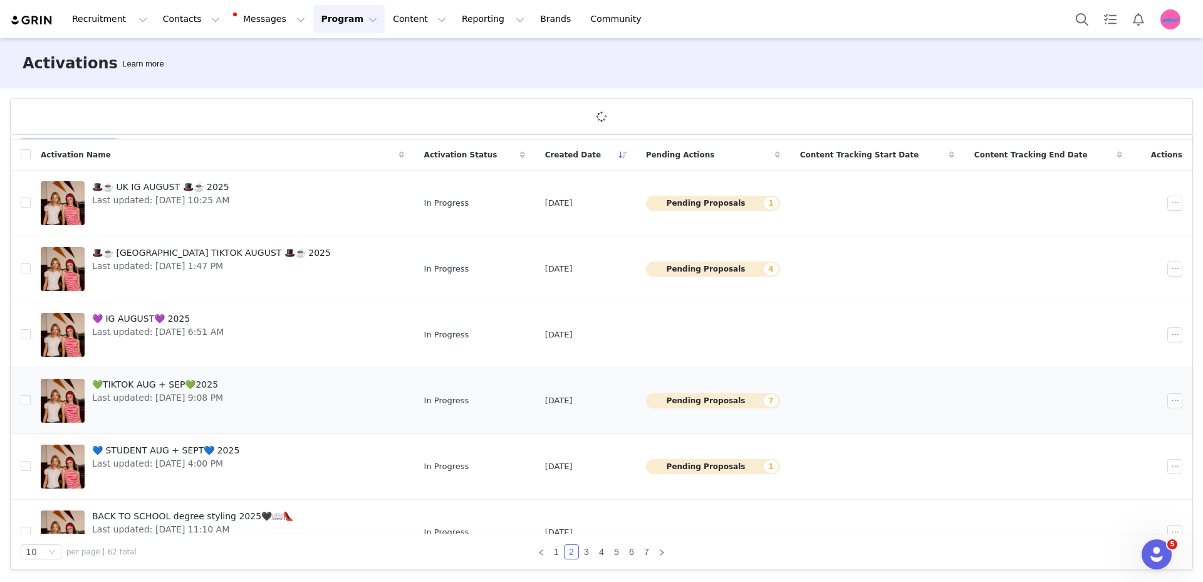
click at [270, 398] on link "💚TIKTOK AUG + SEP💚2025 Last updated: [DATE] 9:08 PM" at bounding box center [223, 400] width 364 height 50
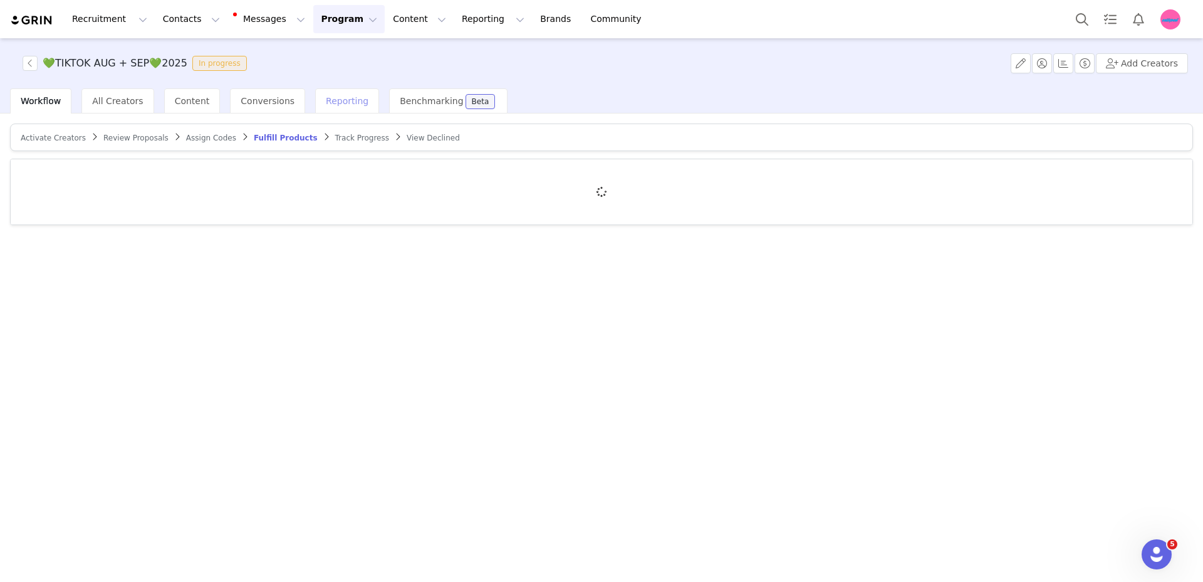
click at [326, 105] on span "Reporting" at bounding box center [347, 101] width 43 height 10
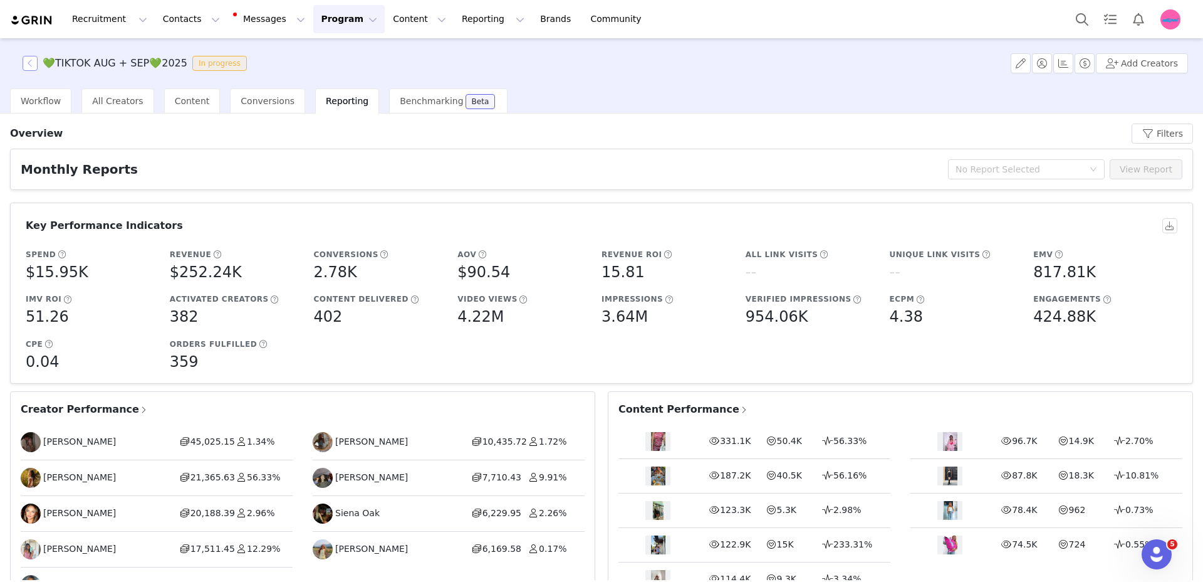
click at [29, 58] on button "button" at bounding box center [30, 63] width 15 height 15
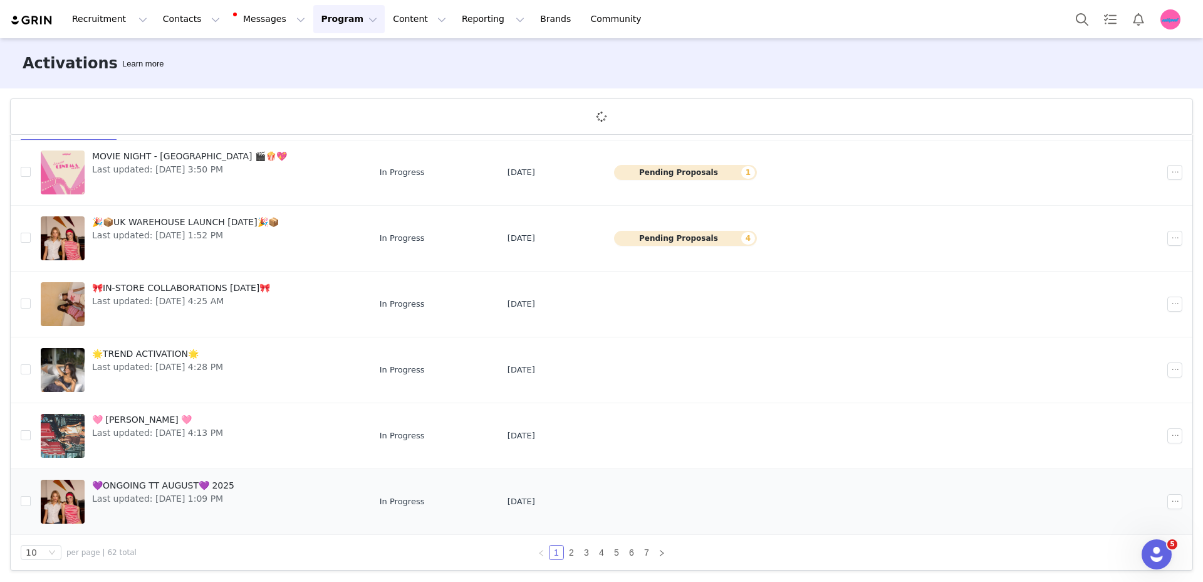
scroll to position [46, 0]
click at [565, 550] on link "2" at bounding box center [572, 552] width 14 height 14
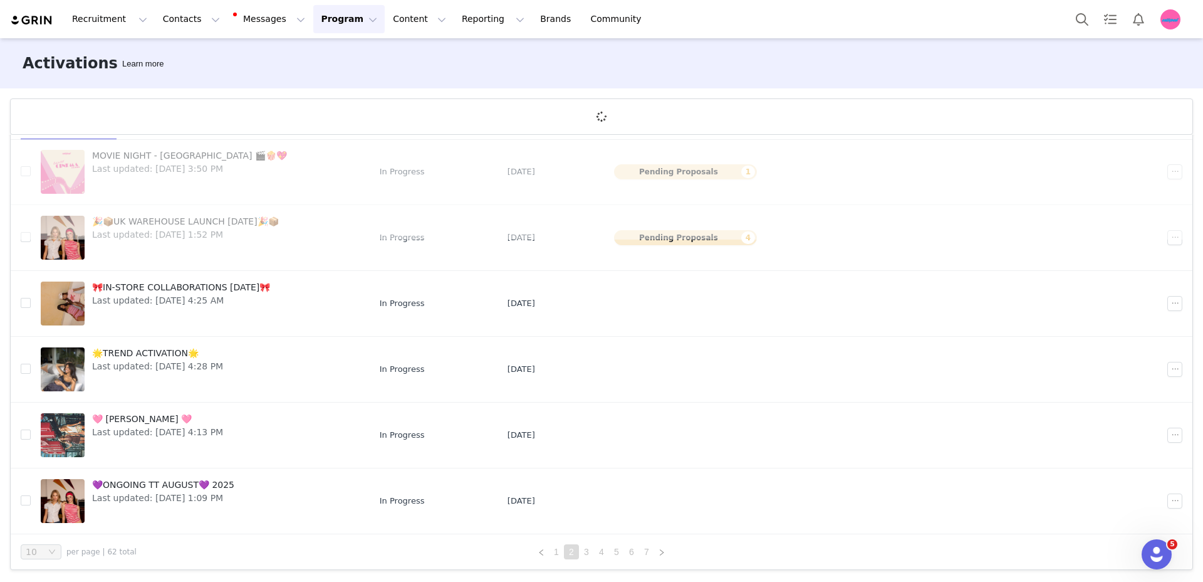
scroll to position [0, 0]
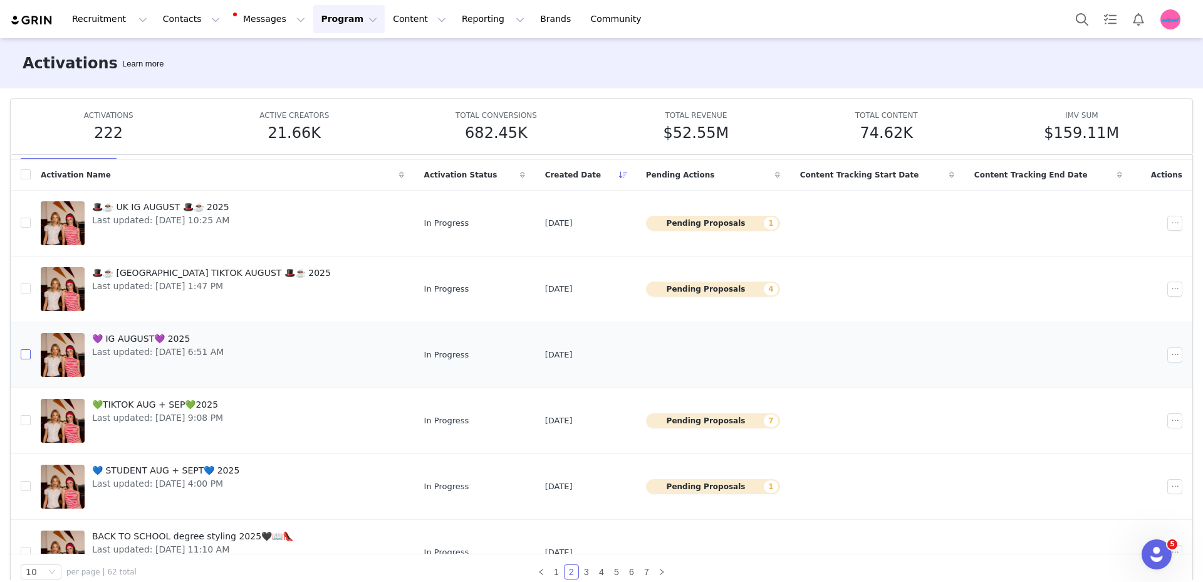
drag, startPoint x: 23, startPoint y: 355, endPoint x: 41, endPoint y: 355, distance: 17.5
click at [23, 355] on input "checkbox" at bounding box center [26, 354] width 10 height 10
checkbox input "true"
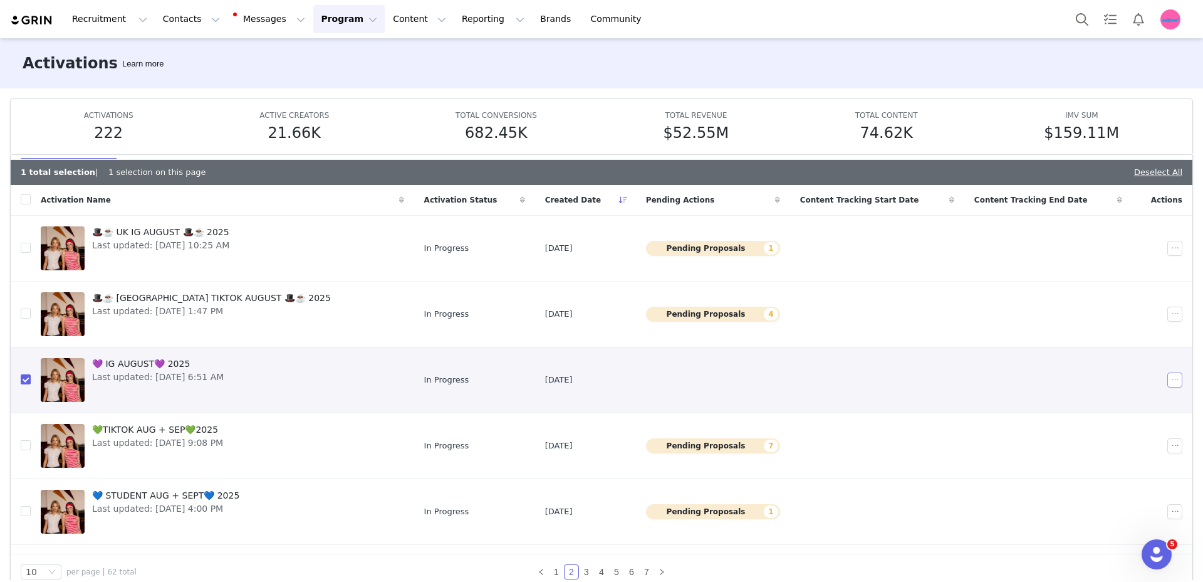
click at [1168, 380] on button "button" at bounding box center [1175, 379] width 15 height 15
click at [1077, 404] on span "Edit" at bounding box center [1077, 402] width 17 height 14
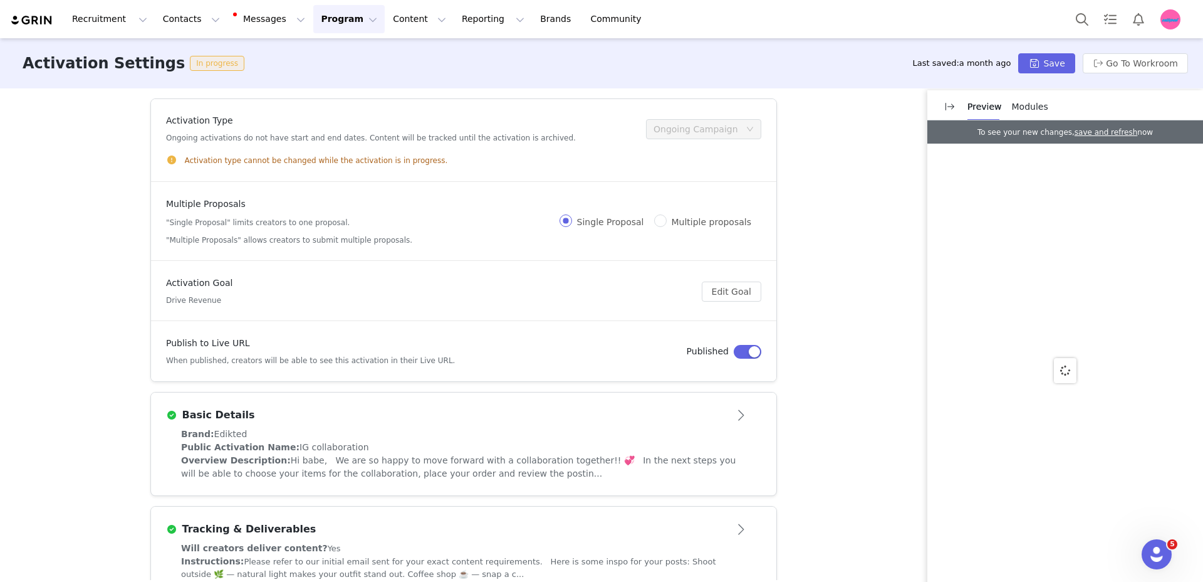
click at [238, 422] on div "Basic Details" at bounding box center [443, 414] width 554 height 15
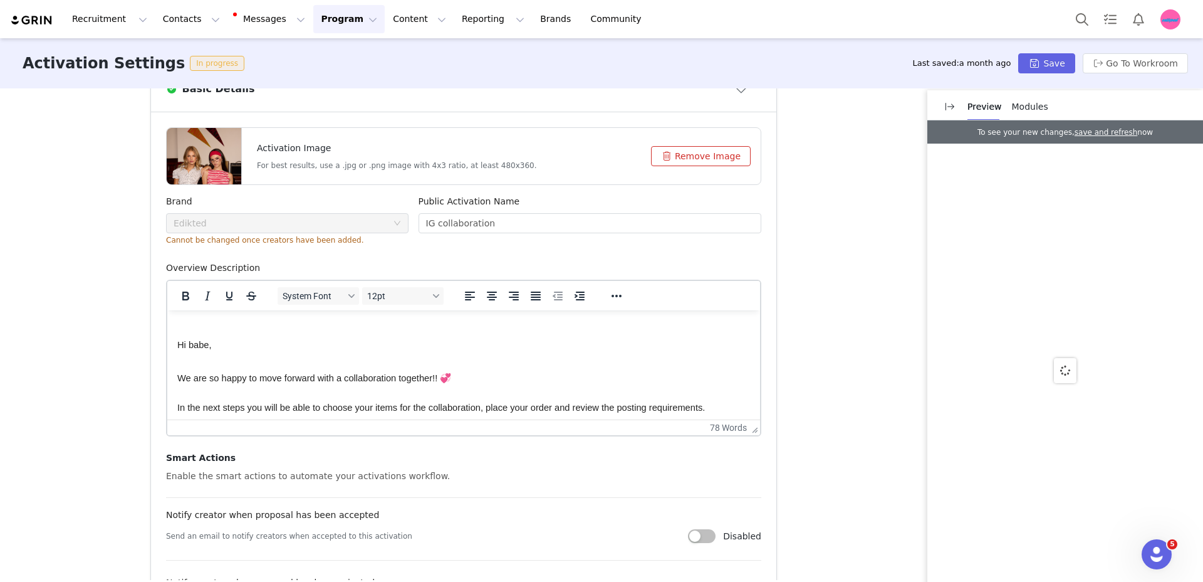
scroll to position [517, 0]
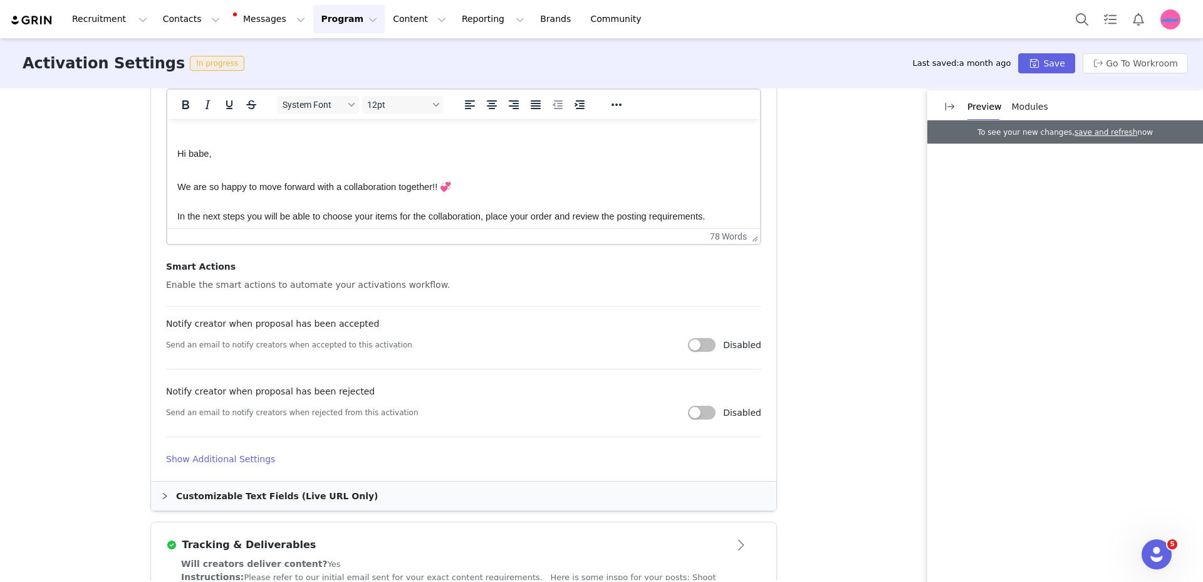
click at [202, 451] on article "Activation Image For best results, use a .jpg or .png image with 4x3 ratio, at …" at bounding box center [464, 201] width 626 height 560
click at [236, 453] on h4 "Show Additional Settings" at bounding box center [463, 459] width 595 height 13
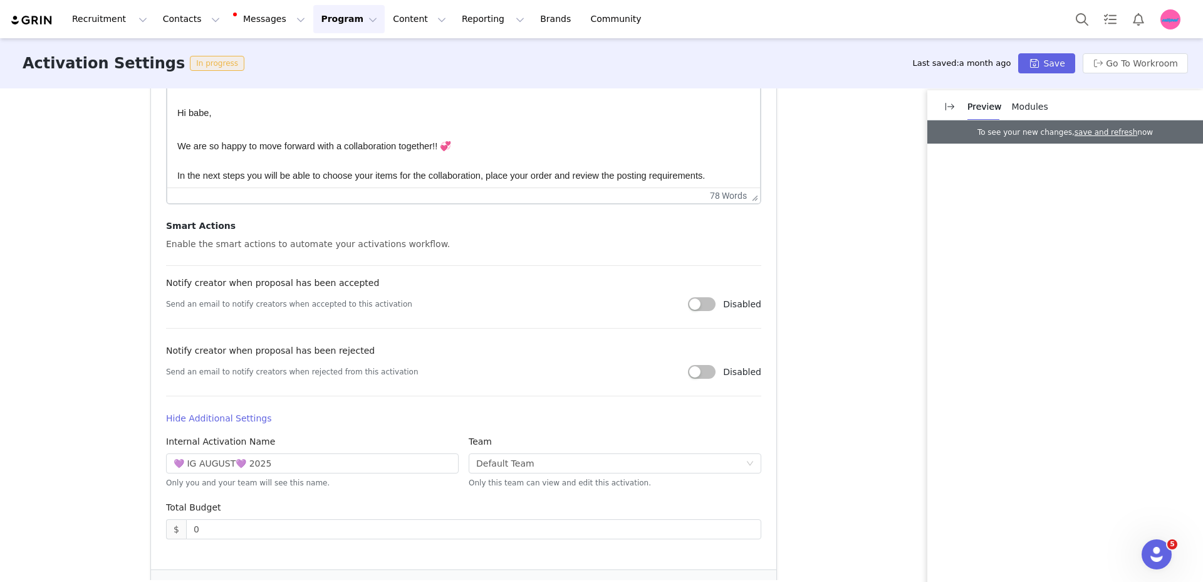
scroll to position [563, 0]
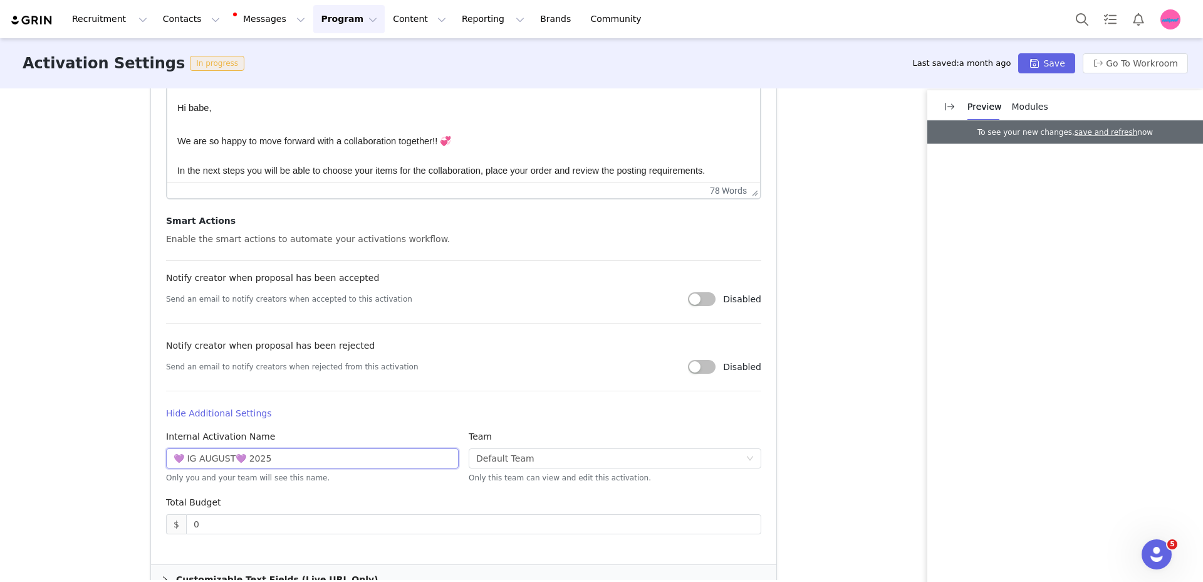
click at [206, 459] on input "💜 IG AUGUST💜 2025" at bounding box center [312, 458] width 293 height 20
click at [206, 458] on input "💜 IG AUGUST💜 2025" at bounding box center [312, 458] width 293 height 20
type input "💜 IG AUG + SEP 💜 2025"
click at [1057, 59] on button "Save" at bounding box center [1047, 63] width 56 height 20
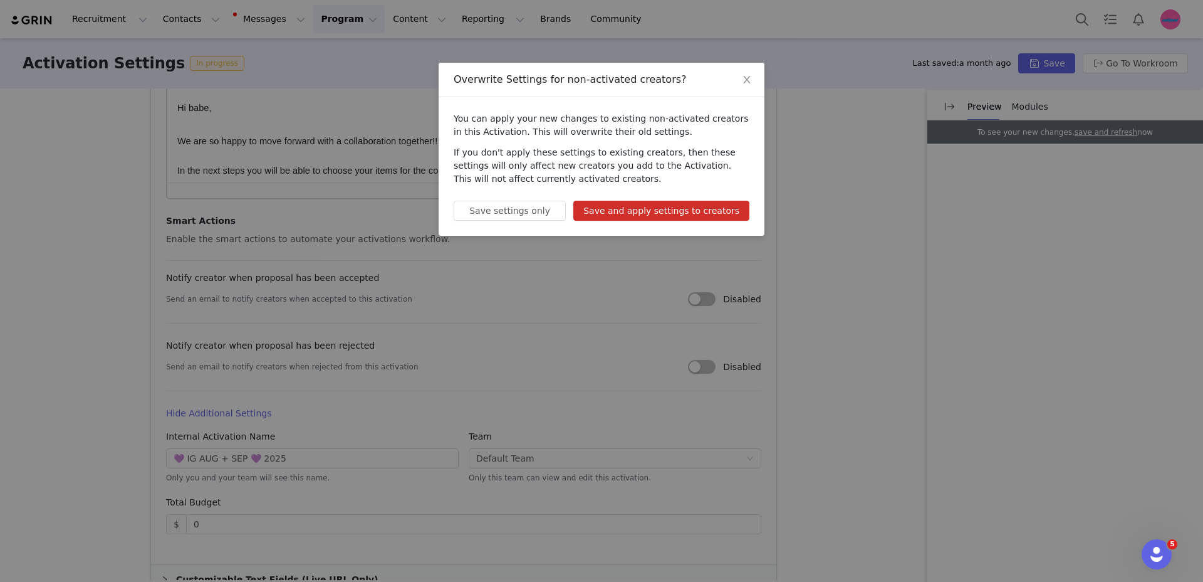
click at [664, 205] on button "Save and apply settings to creators" at bounding box center [662, 211] width 176 height 20
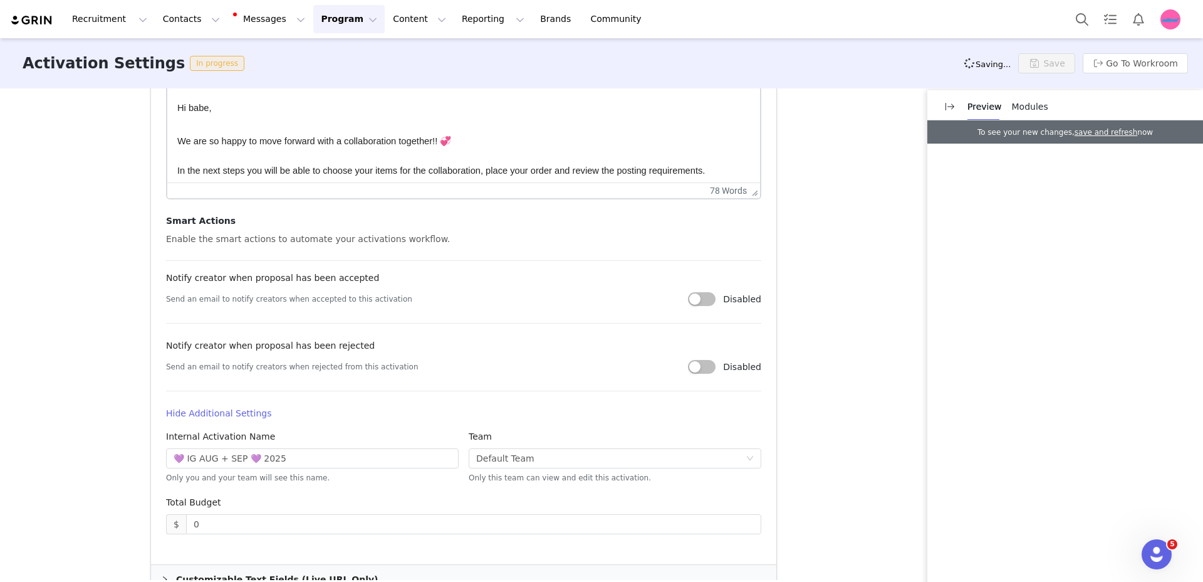
click at [337, 19] on button "Program Program" at bounding box center [348, 19] width 71 height 28
click at [348, 49] on p "Activations" at bounding box center [328, 55] width 48 height 13
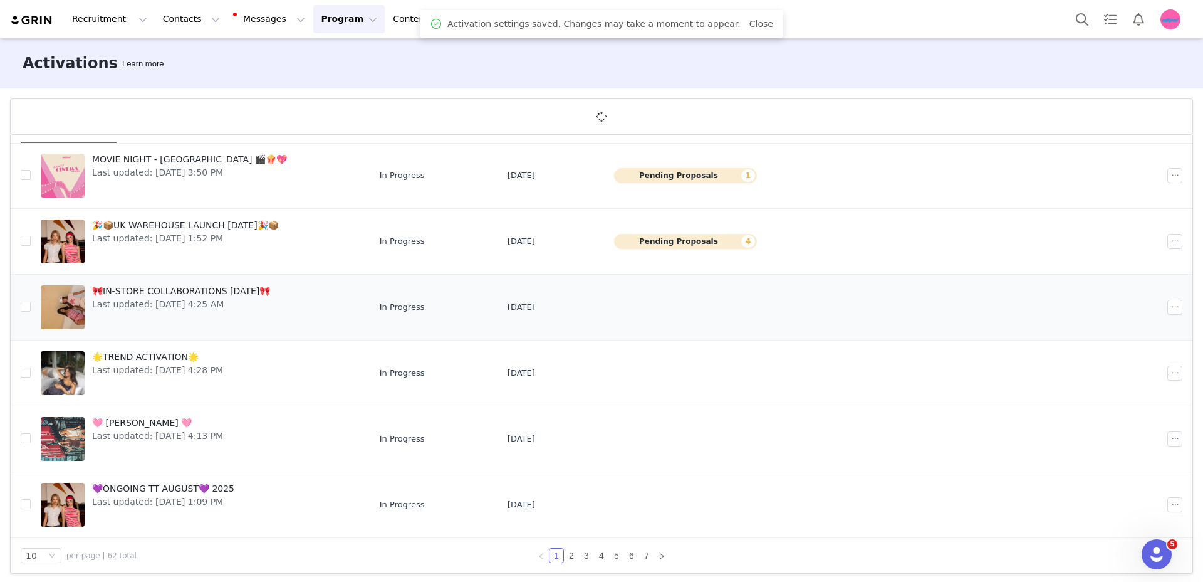
scroll to position [46, 0]
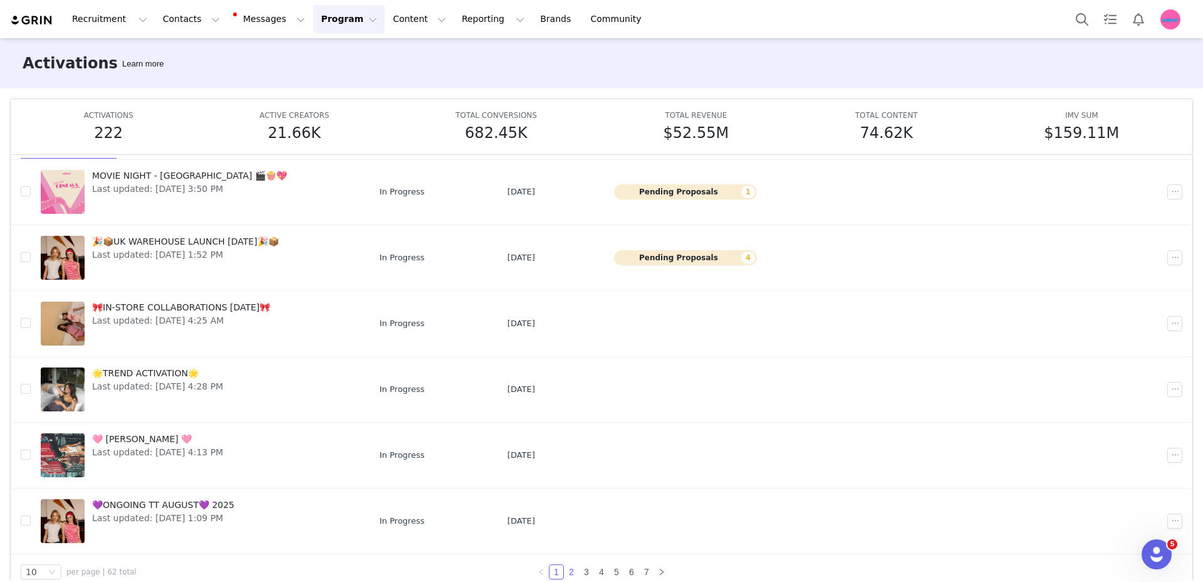
click at [568, 567] on link "2" at bounding box center [572, 572] width 14 height 14
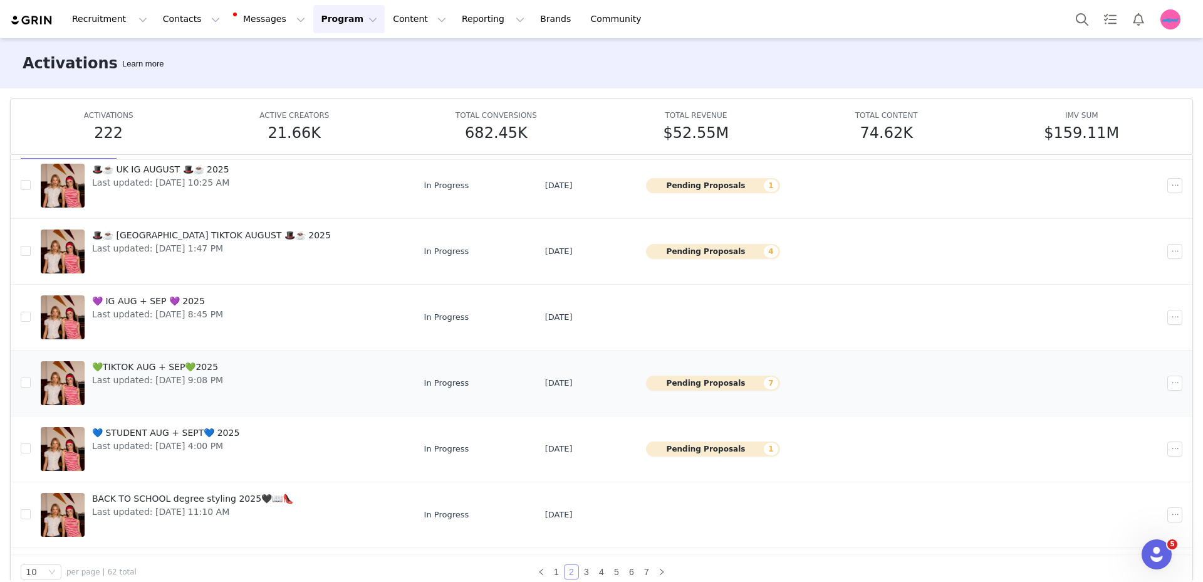
scroll to position [39, 0]
click at [444, 388] on td "In Progress" at bounding box center [474, 381] width 121 height 66
click at [382, 434] on link "💙 STUDENT AUG + SEPT💙 2025 Last updated: [DATE] 4:00 PM" at bounding box center [223, 447] width 364 height 50
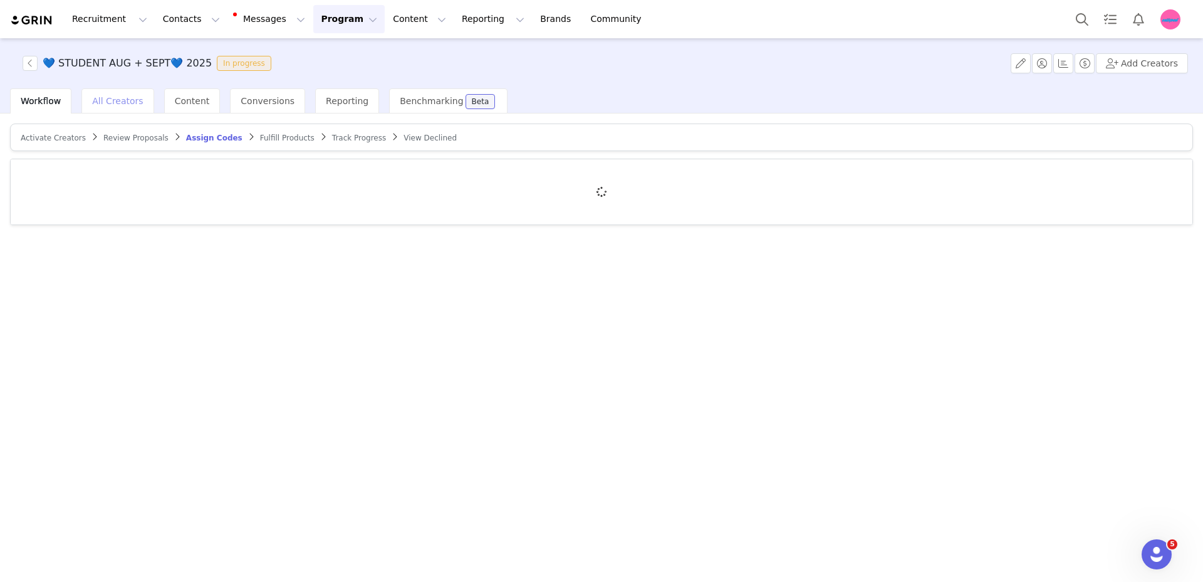
click at [117, 103] on span "All Creators" at bounding box center [117, 101] width 51 height 10
click at [280, 104] on span "Conversions" at bounding box center [268, 101] width 54 height 10
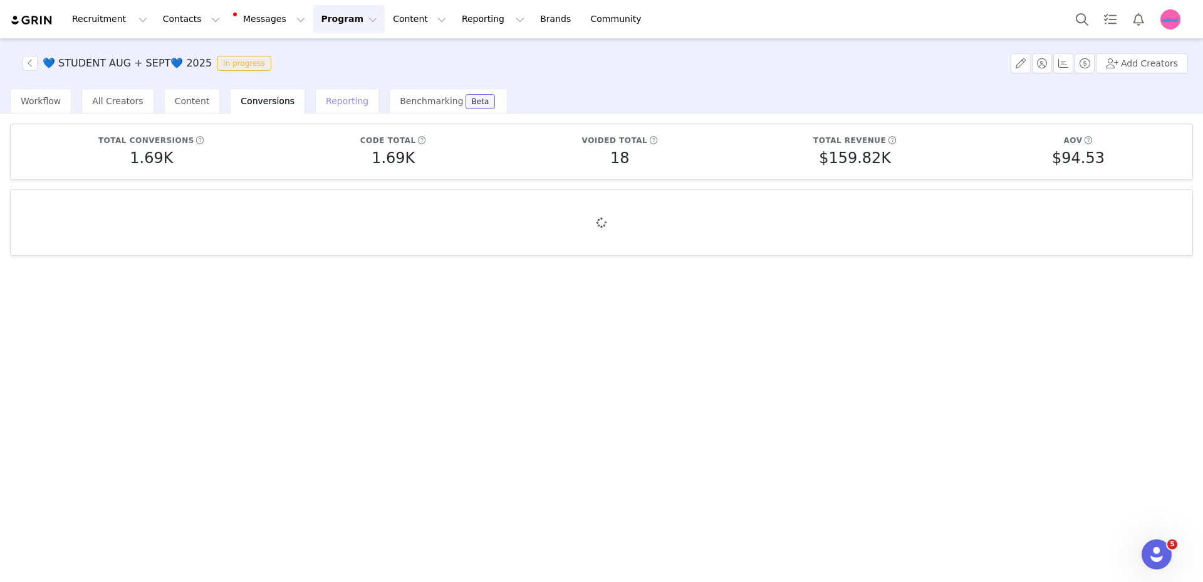
click at [327, 102] on span "Reporting" at bounding box center [347, 101] width 43 height 10
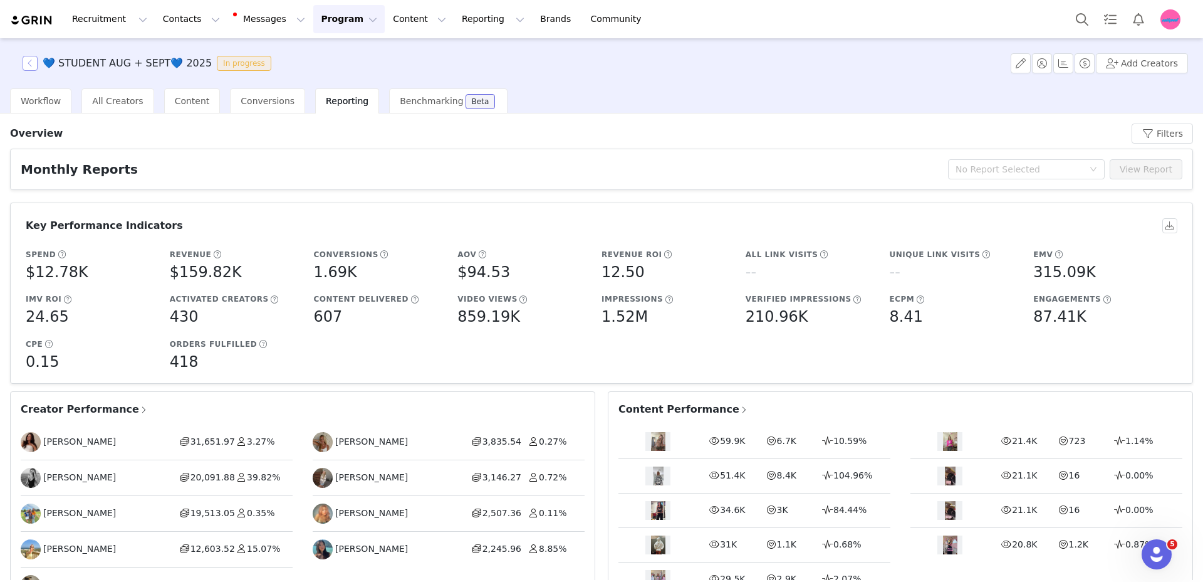
click at [27, 65] on button "button" at bounding box center [30, 63] width 15 height 15
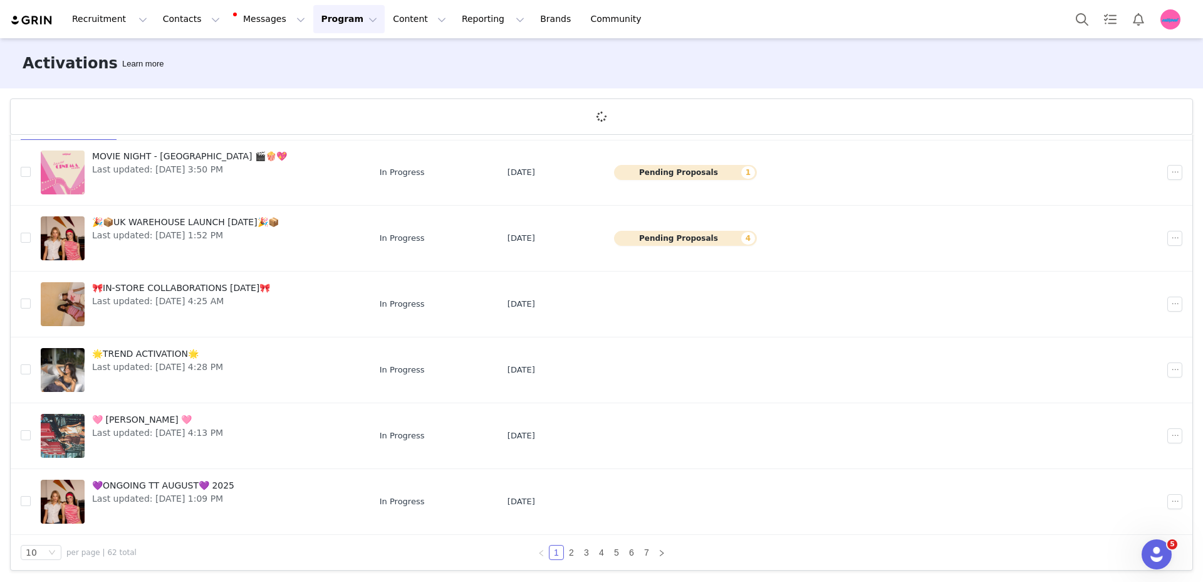
scroll to position [46, 0]
click at [572, 553] on link "2" at bounding box center [572, 552] width 14 height 14
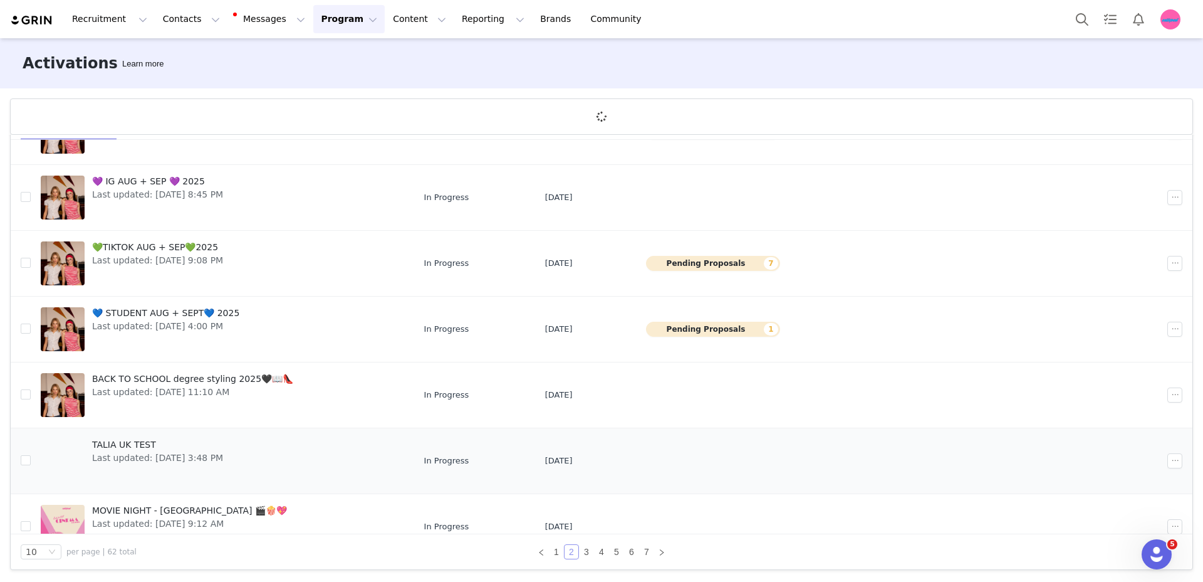
scroll to position [295, 0]
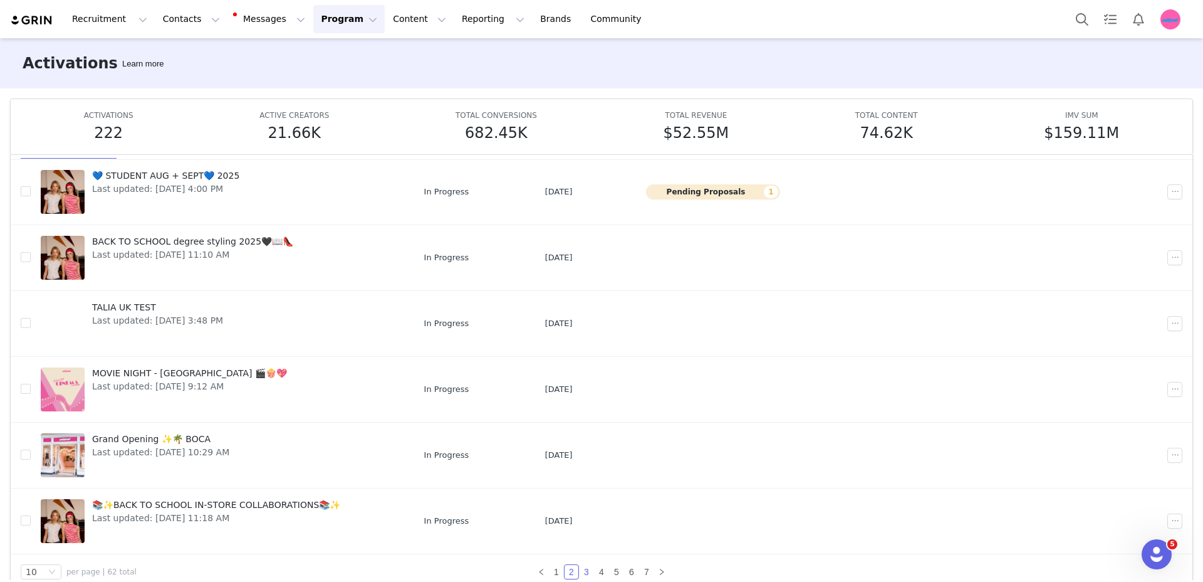
click at [582, 554] on div "10 per page | 62 total 1 2 3 4 5 6 7" at bounding box center [602, 571] width 1182 height 35
click at [580, 574] on link "3" at bounding box center [587, 572] width 14 height 14
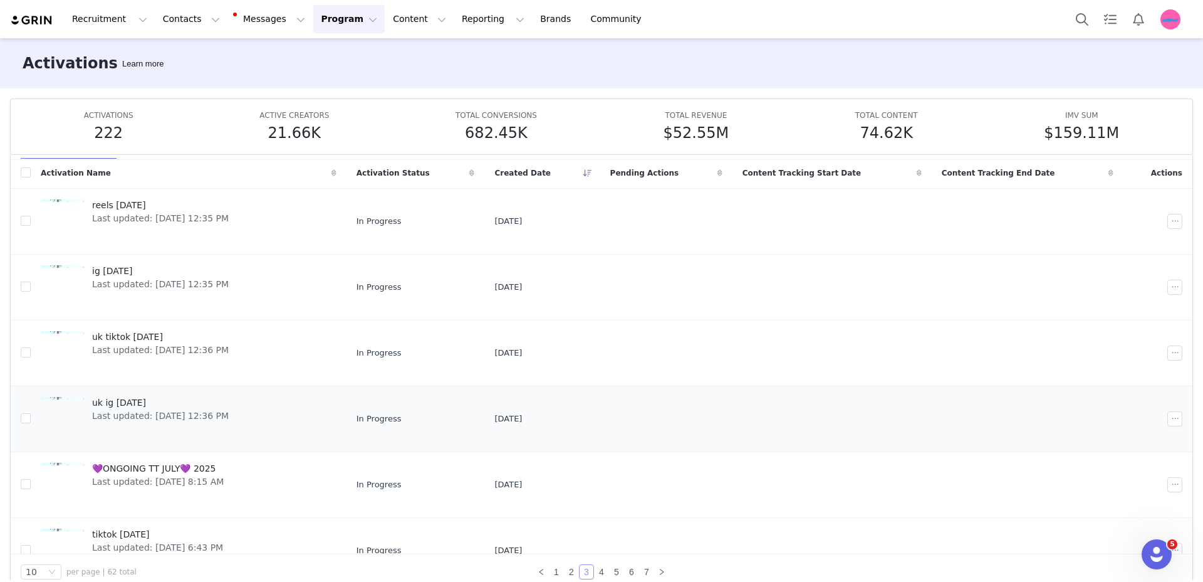
scroll to position [3, 0]
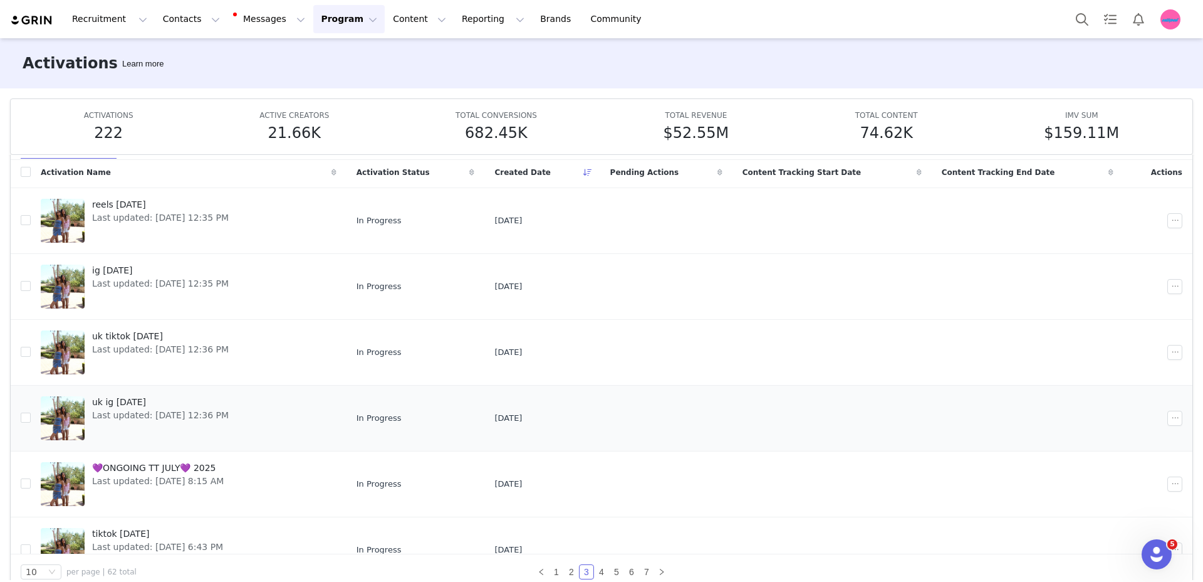
click at [160, 426] on div "uk ig [DATE] Last updated: [DATE] 12:36 PM" at bounding box center [161, 418] width 152 height 50
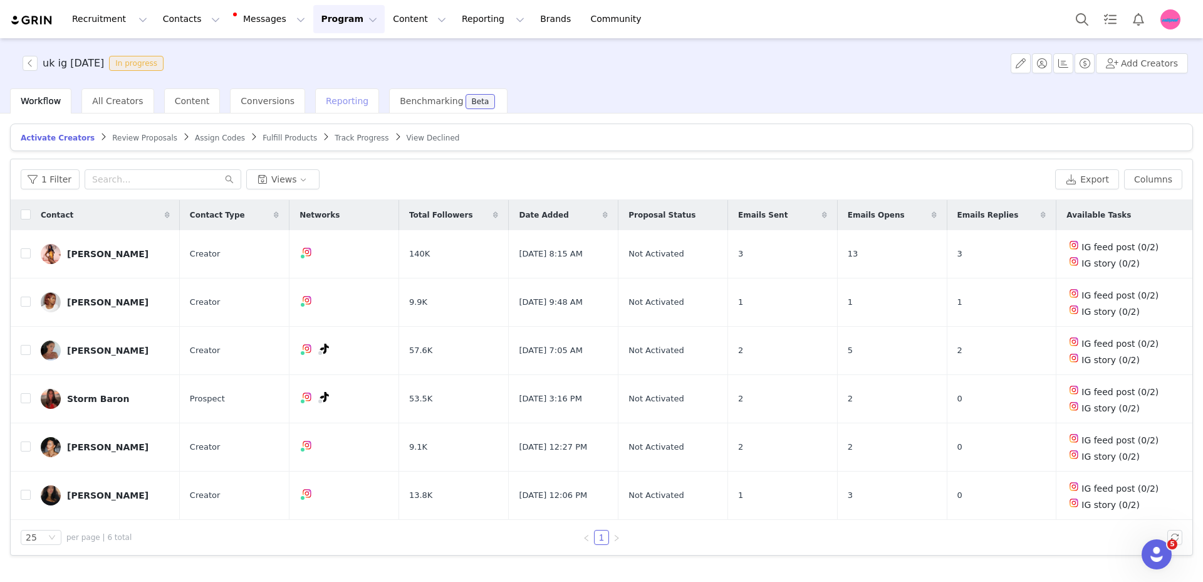
click at [326, 105] on span "Reporting" at bounding box center [347, 101] width 43 height 10
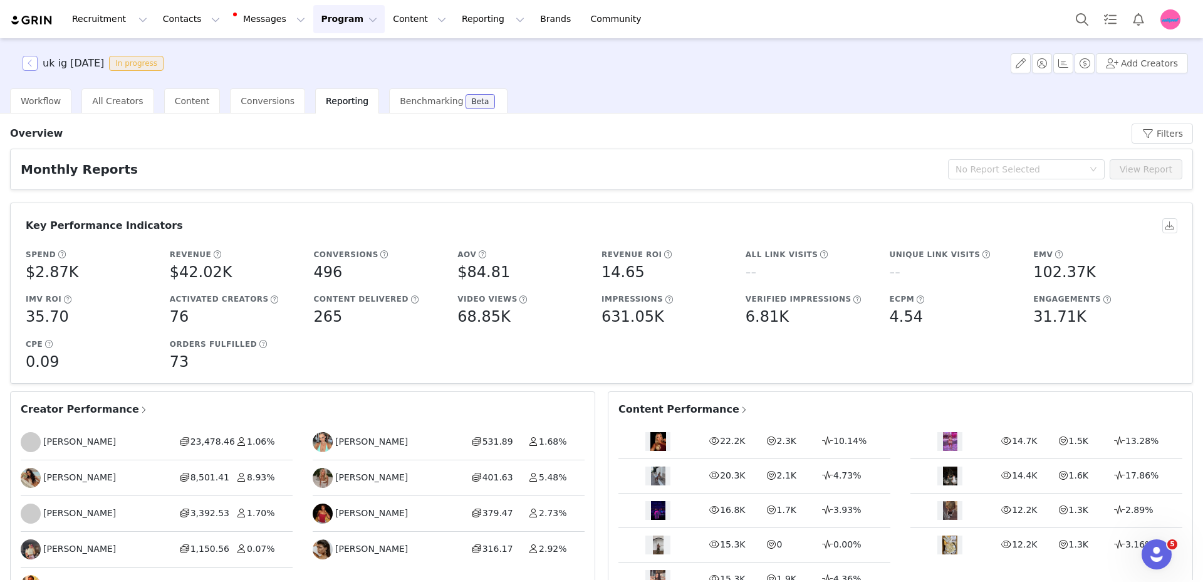
click at [33, 62] on button "button" at bounding box center [30, 63] width 15 height 15
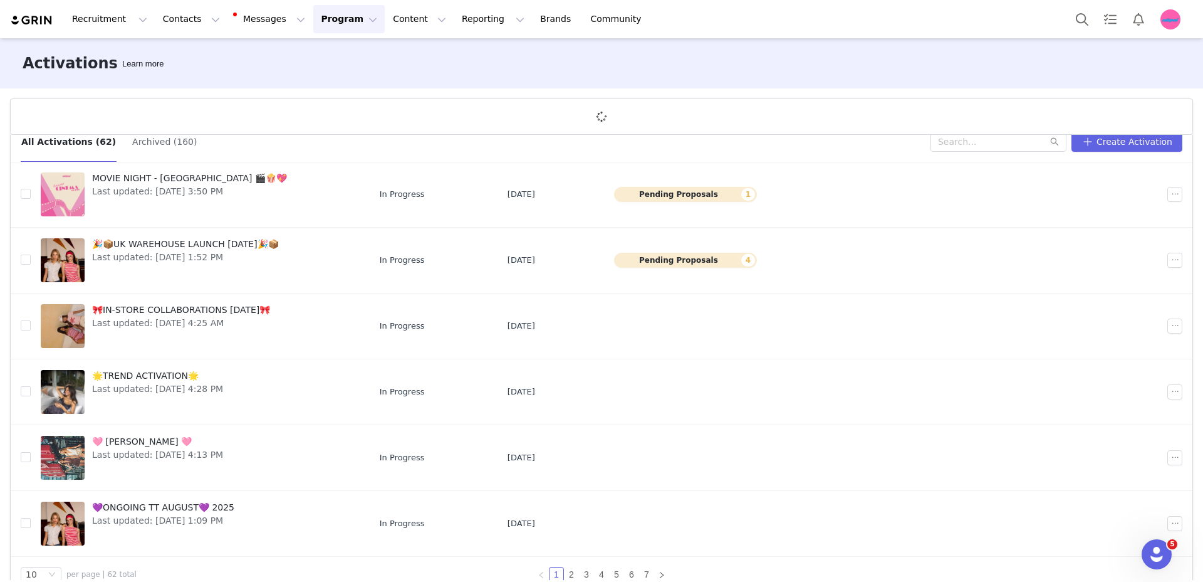
scroll to position [46, 0]
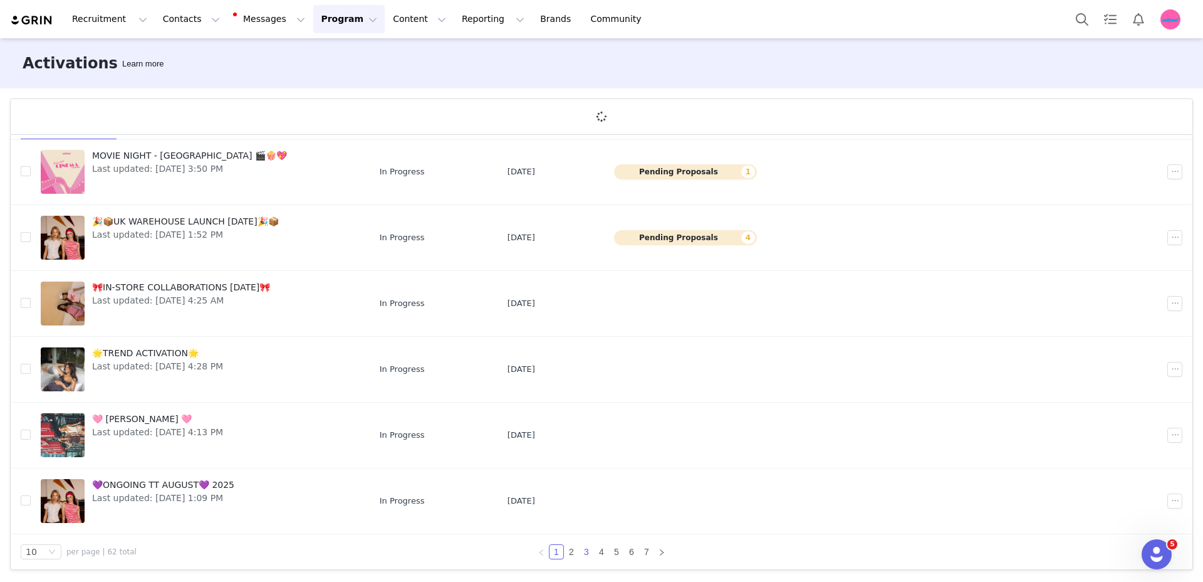
click at [588, 550] on link "3" at bounding box center [587, 552] width 14 height 14
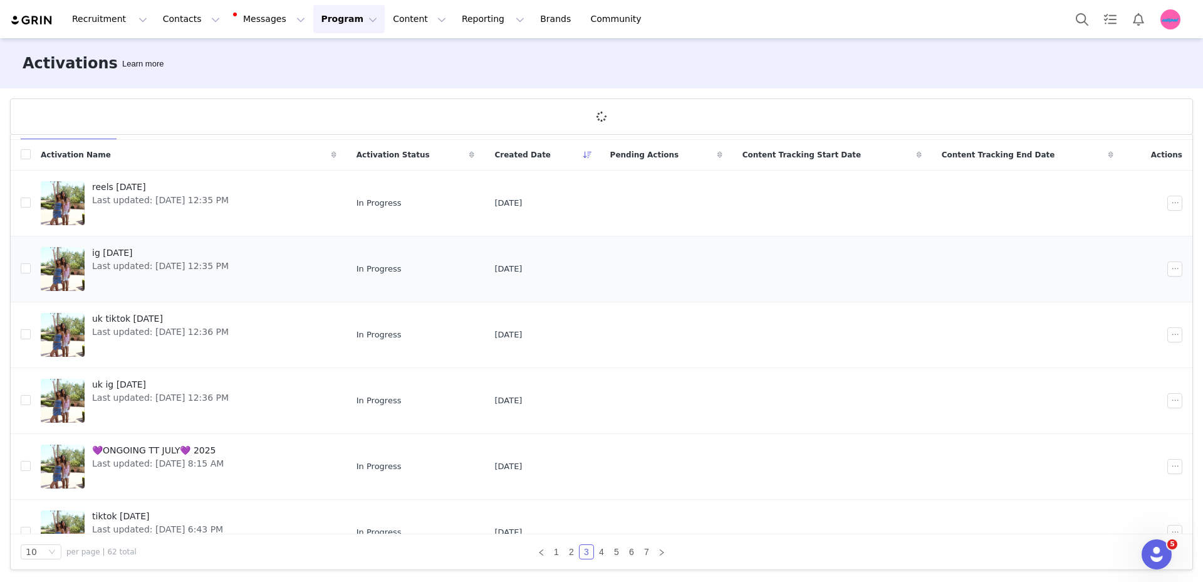
click at [270, 254] on link "ig [DATE] Last updated: [DATE] 12:35 PM" at bounding box center [189, 269] width 296 height 50
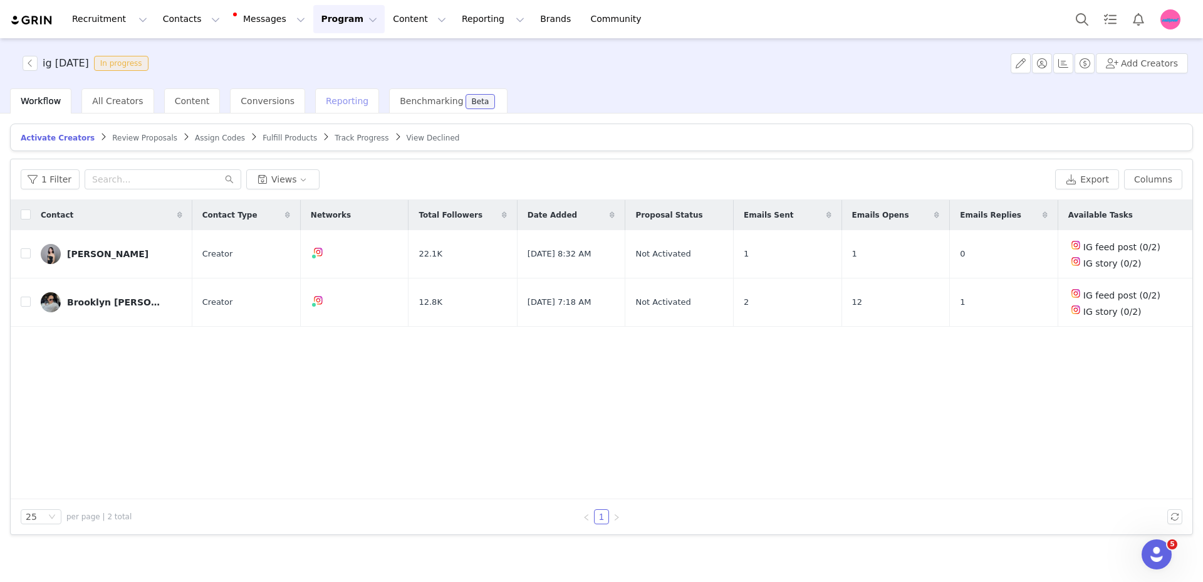
click at [326, 98] on span "Reporting" at bounding box center [347, 101] width 43 height 10
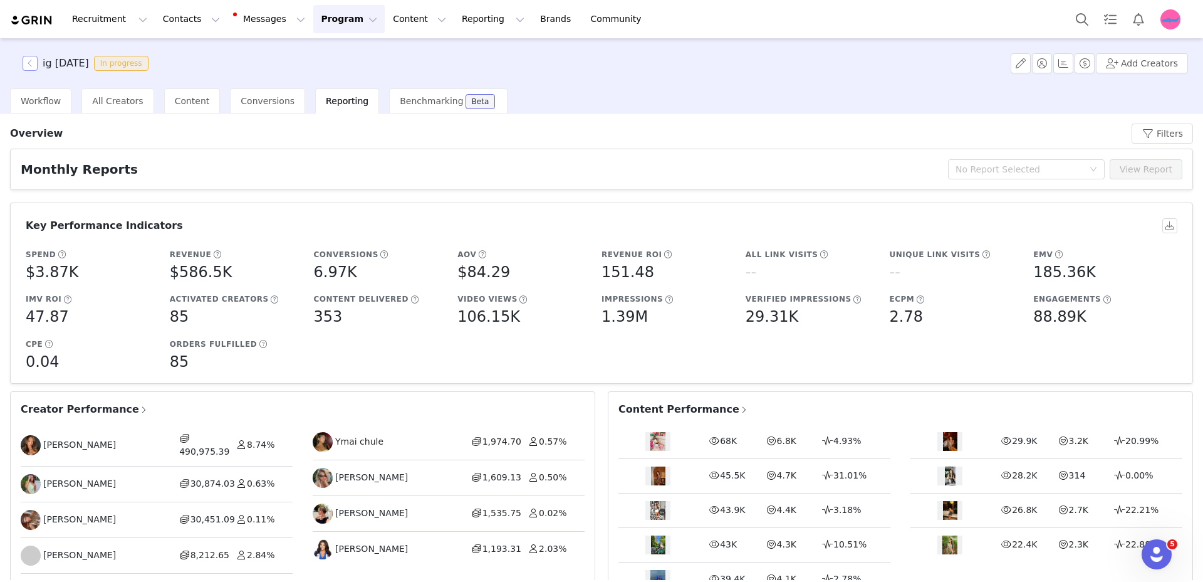
click at [29, 66] on button "button" at bounding box center [30, 63] width 15 height 15
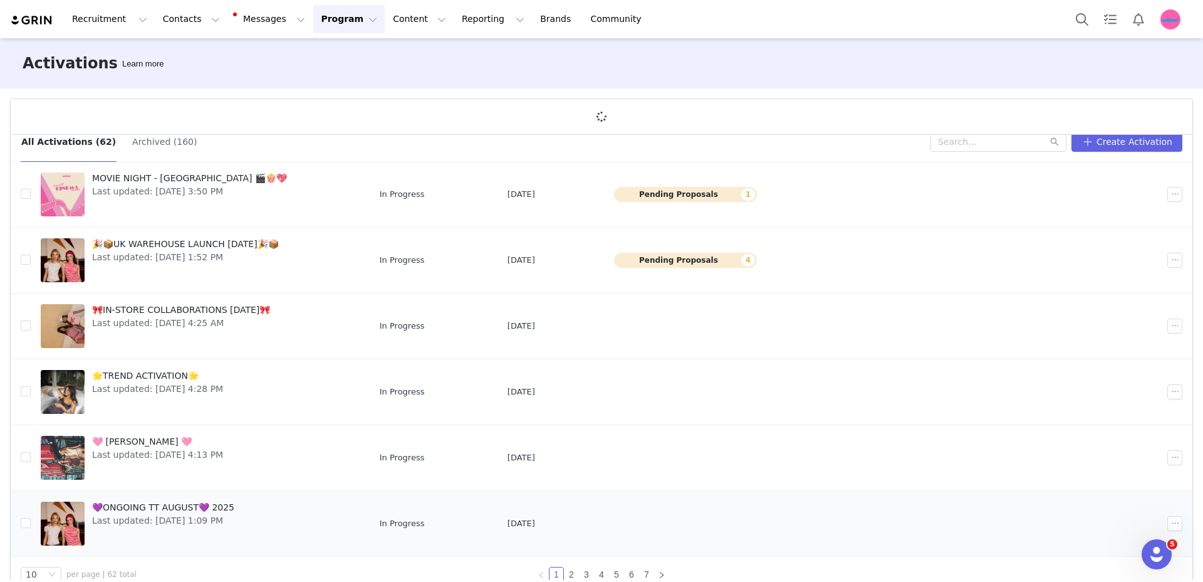
scroll to position [46, 0]
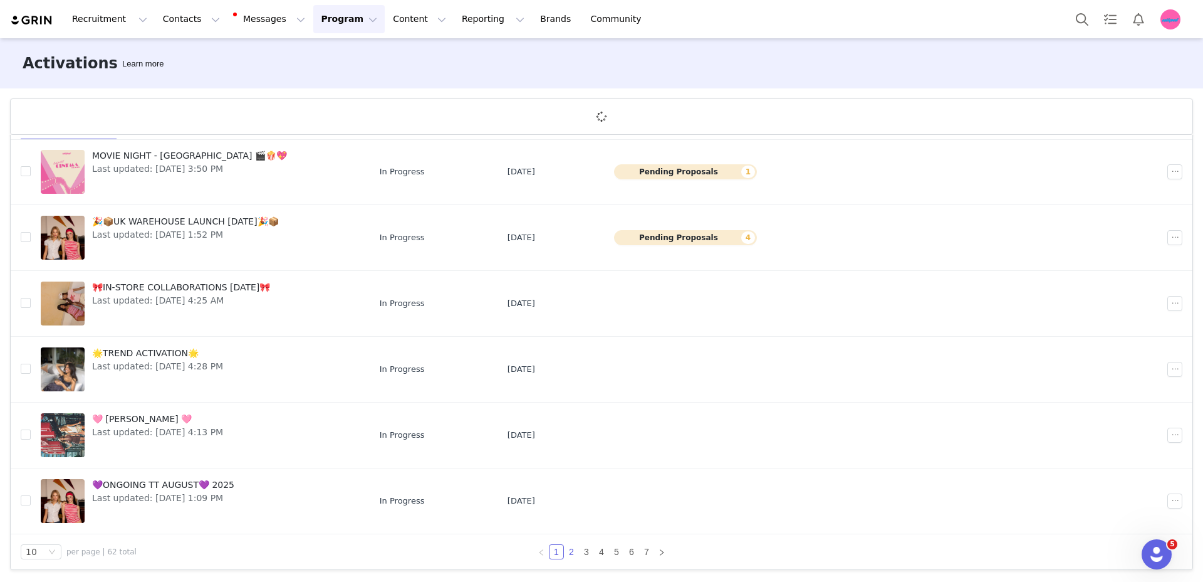
click at [574, 553] on link "2" at bounding box center [572, 552] width 14 height 14
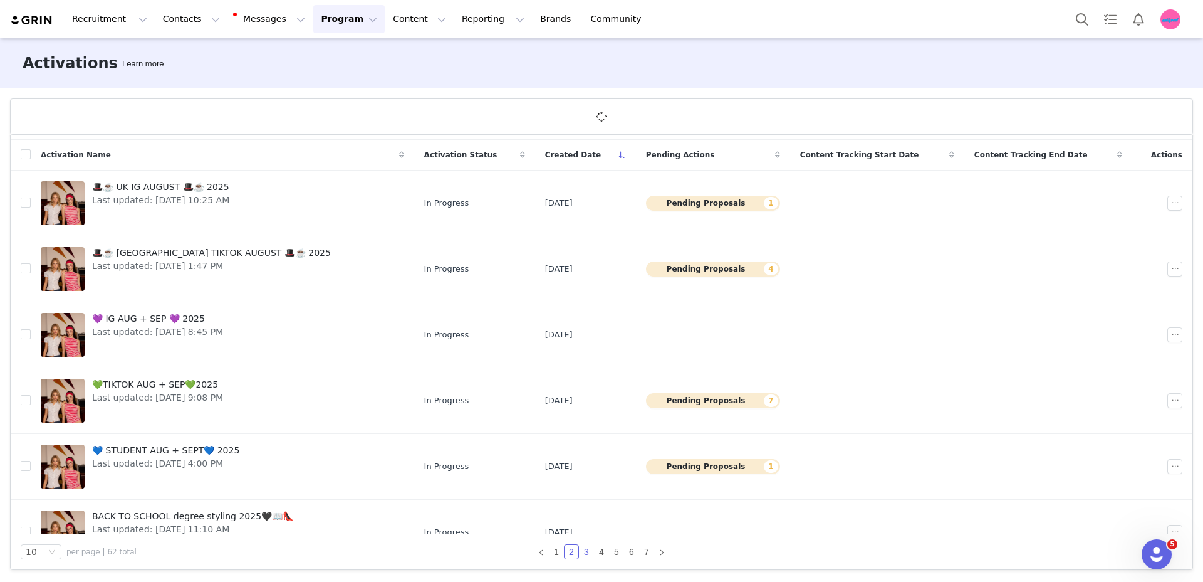
click at [582, 553] on link "3" at bounding box center [587, 552] width 14 height 14
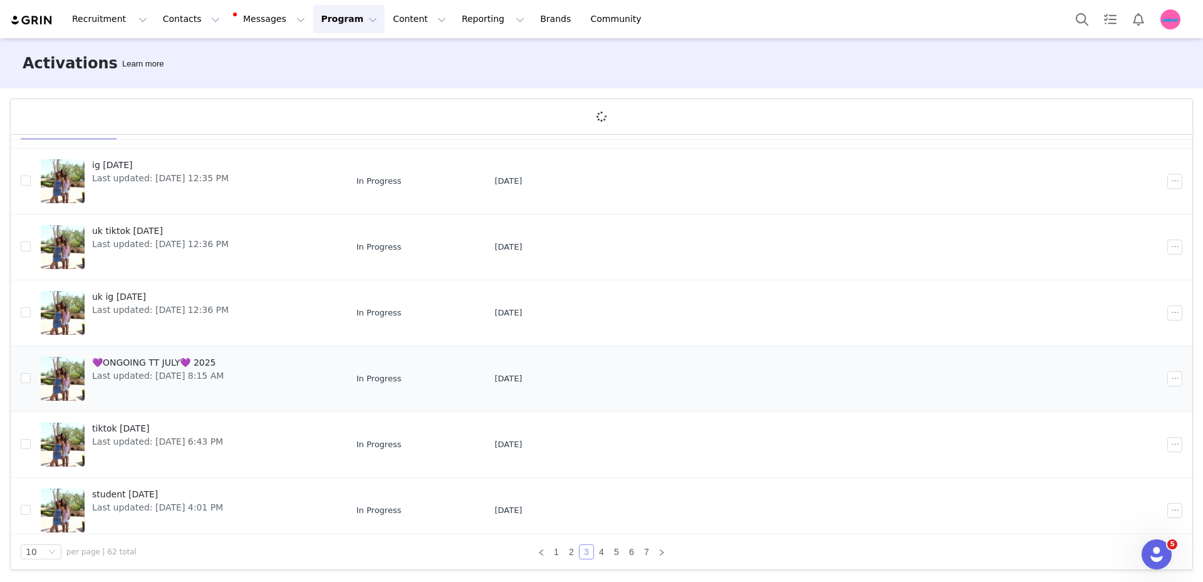
scroll to position [100, 0]
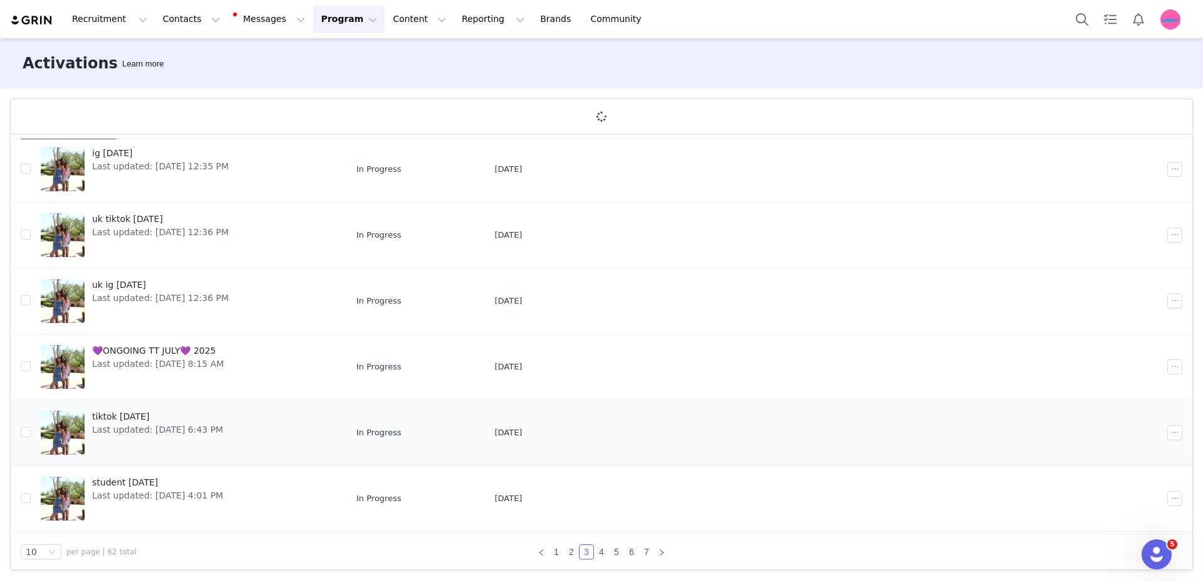
click at [522, 433] on span "[DATE]" at bounding box center [509, 432] width 28 height 13
click at [426, 422] on td "In Progress" at bounding box center [416, 433] width 139 height 66
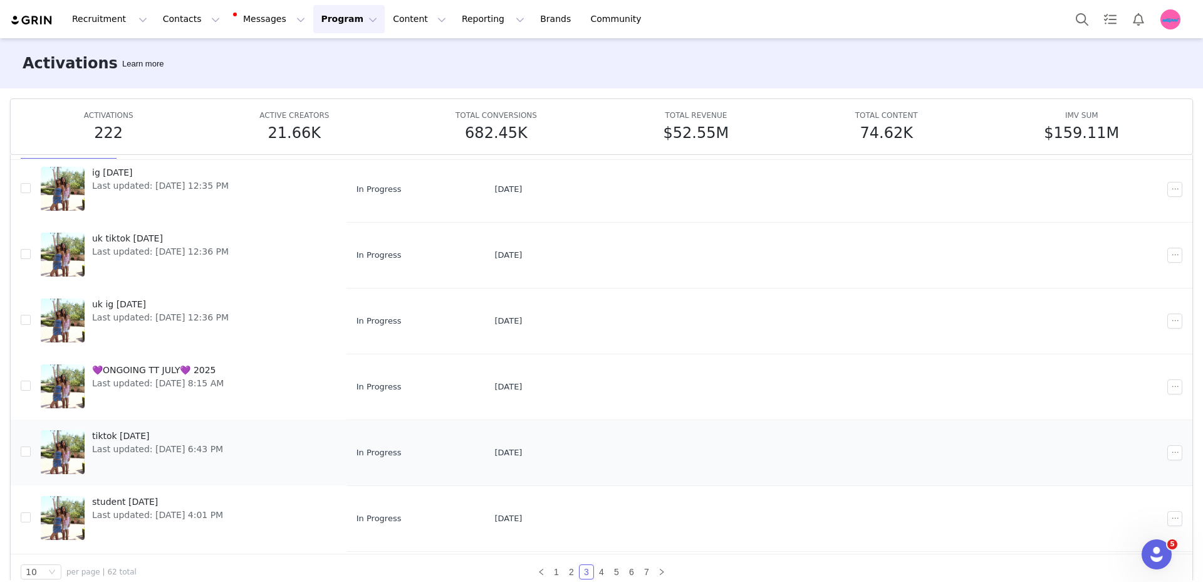
click at [419, 445] on td "In Progress" at bounding box center [416, 452] width 139 height 66
click at [129, 440] on span "tiktok [DATE]" at bounding box center [157, 436] width 131 height 13
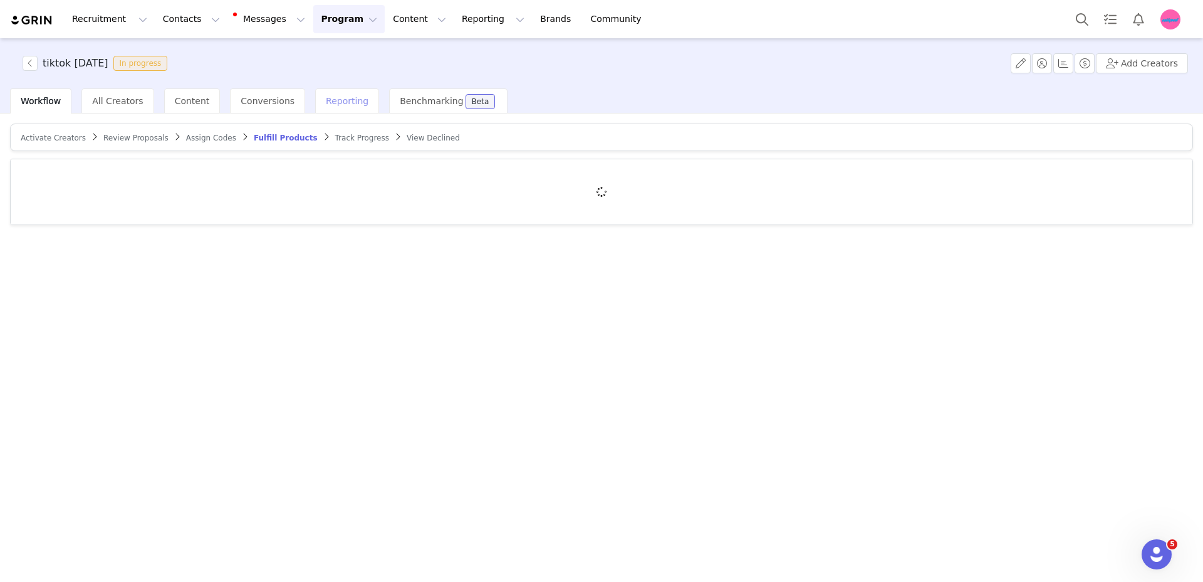
click at [332, 94] on div "Reporting" at bounding box center [347, 100] width 64 height 25
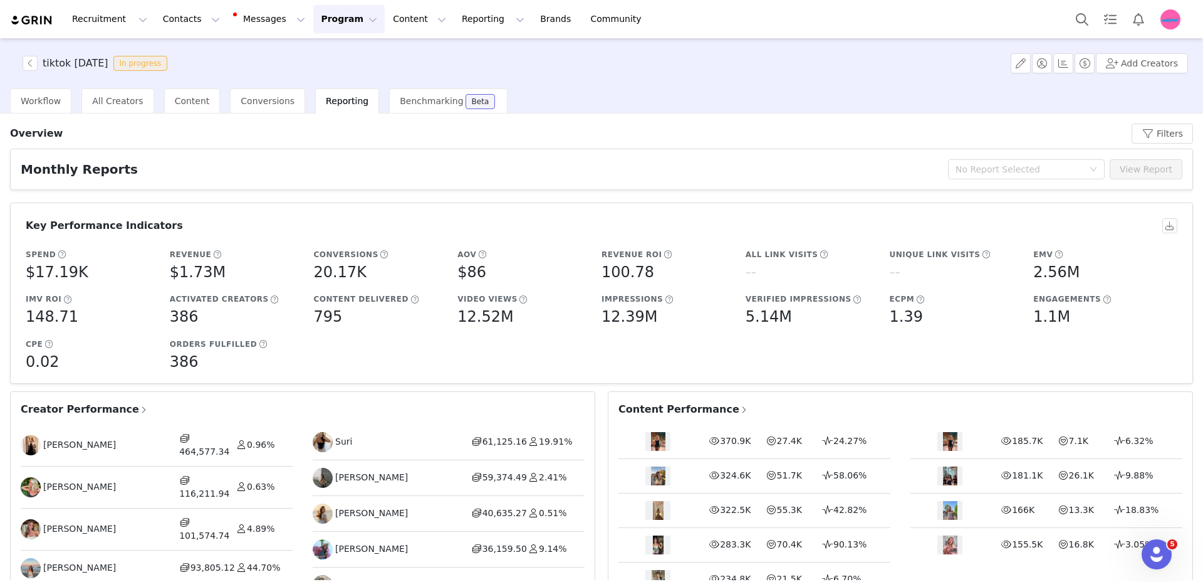
click at [16, 63] on div "tiktok [DATE] In progress" at bounding box center [93, 63] width 157 height 15
click at [30, 58] on button "button" at bounding box center [30, 63] width 15 height 15
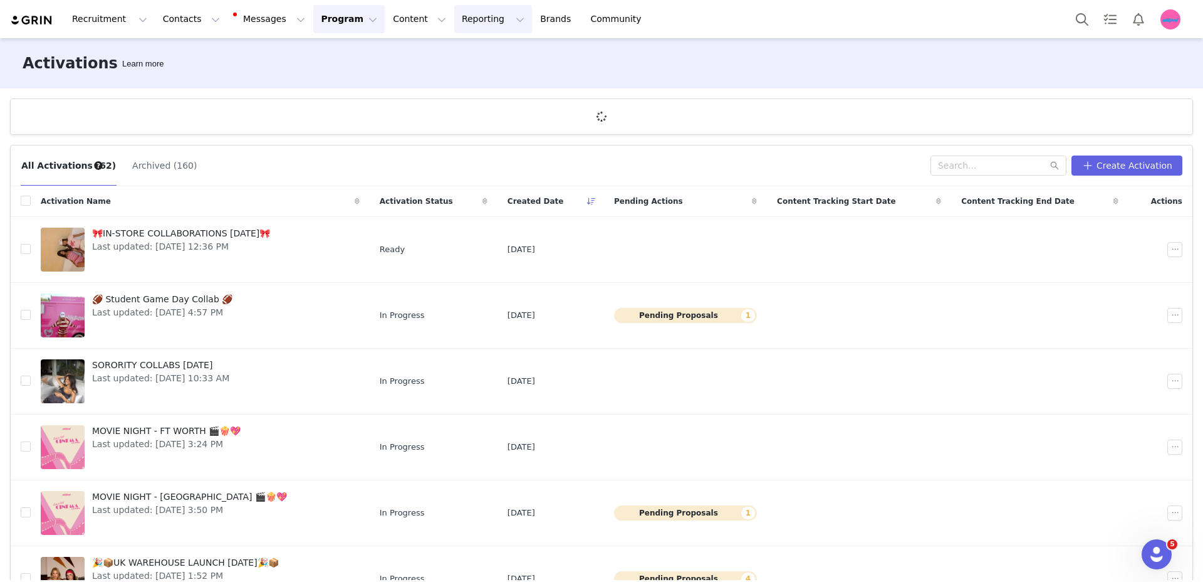
click at [454, 24] on button "Reporting Reporting" at bounding box center [493, 19] width 78 height 28
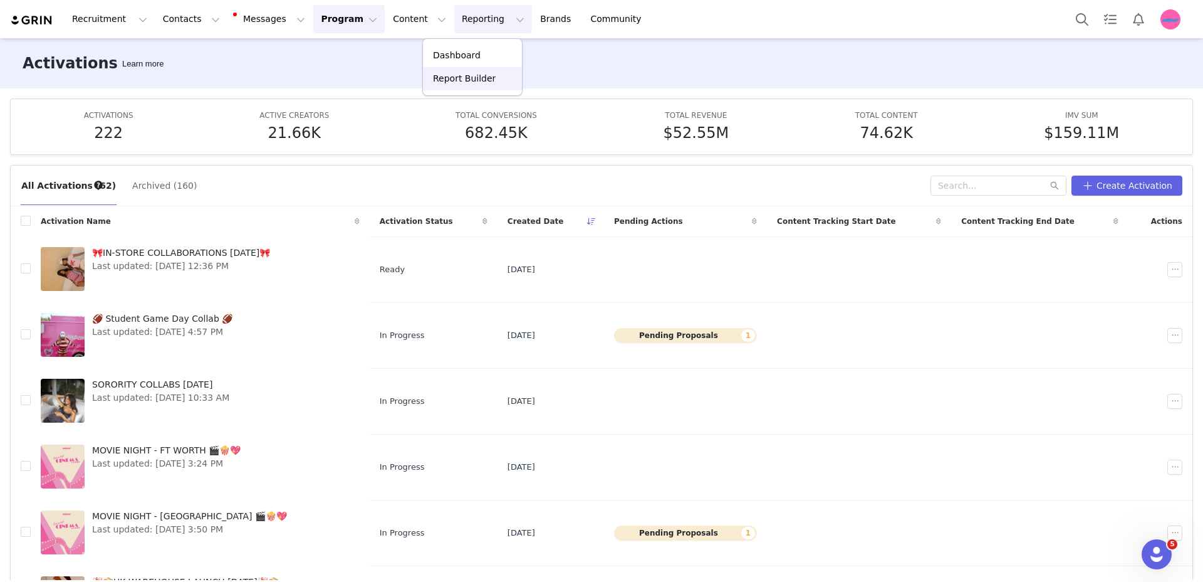
click at [455, 88] on link "Report Builder" at bounding box center [472, 78] width 99 height 23
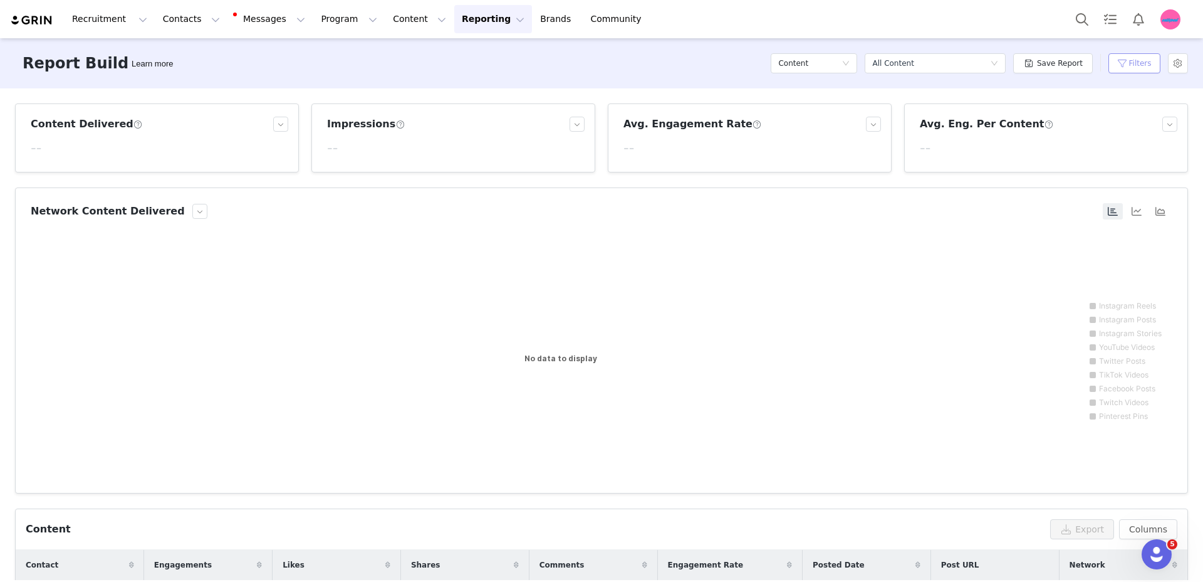
click at [1141, 55] on button "Filters" at bounding box center [1135, 63] width 52 height 20
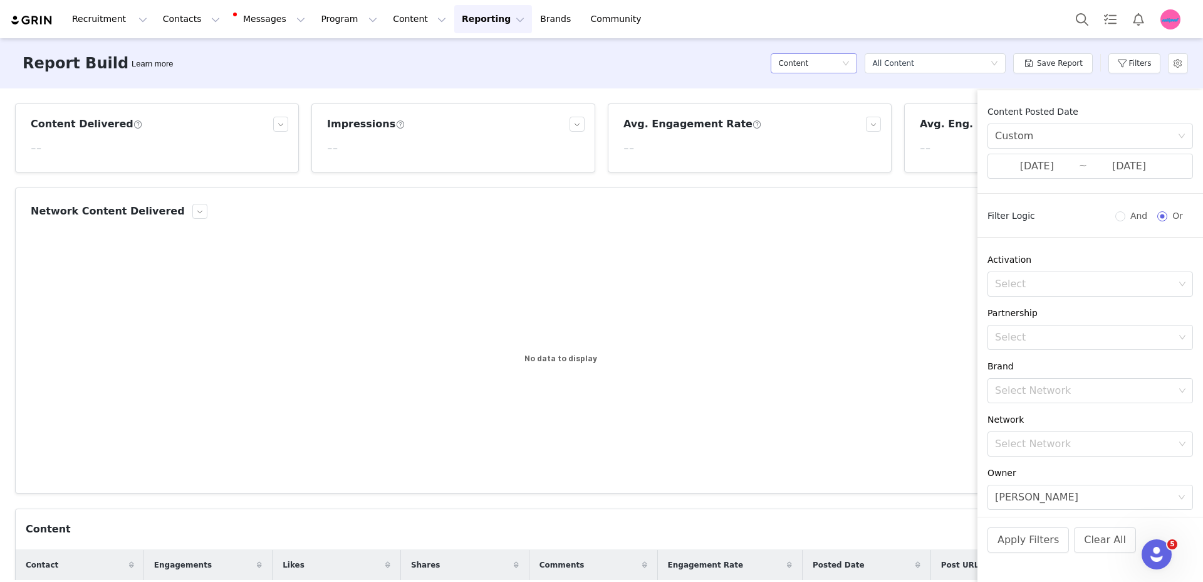
click at [822, 68] on div "Content" at bounding box center [809, 63] width 63 height 19
click at [822, 102] on h5 "Content" at bounding box center [817, 109] width 71 height 14
click at [1073, 169] on input "[DATE]" at bounding box center [1037, 166] width 84 height 16
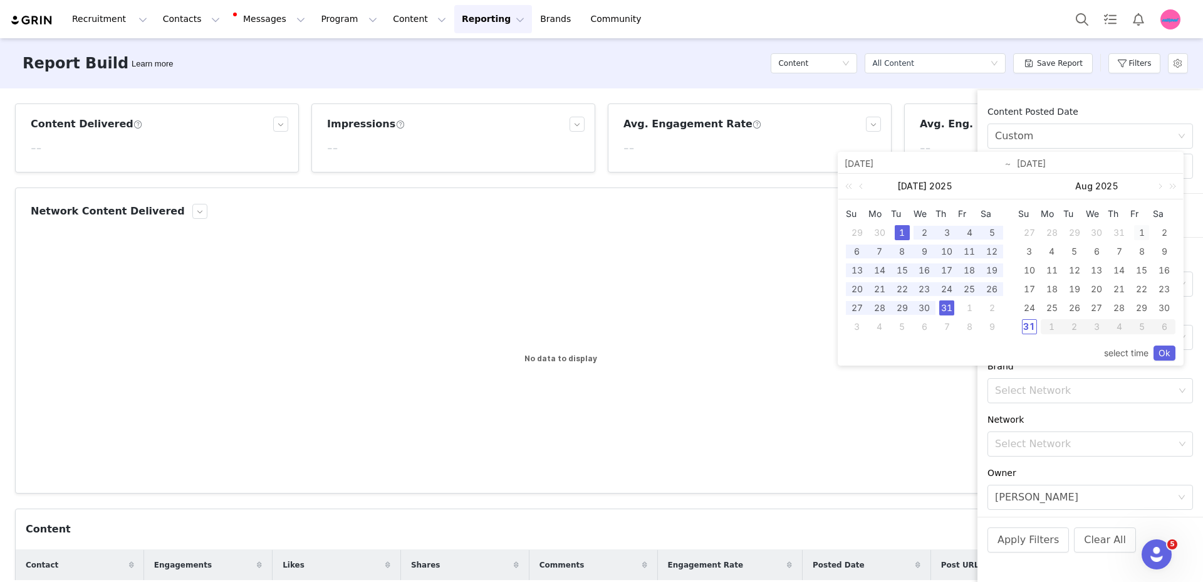
click at [1138, 234] on div "1" at bounding box center [1141, 232] width 15 height 15
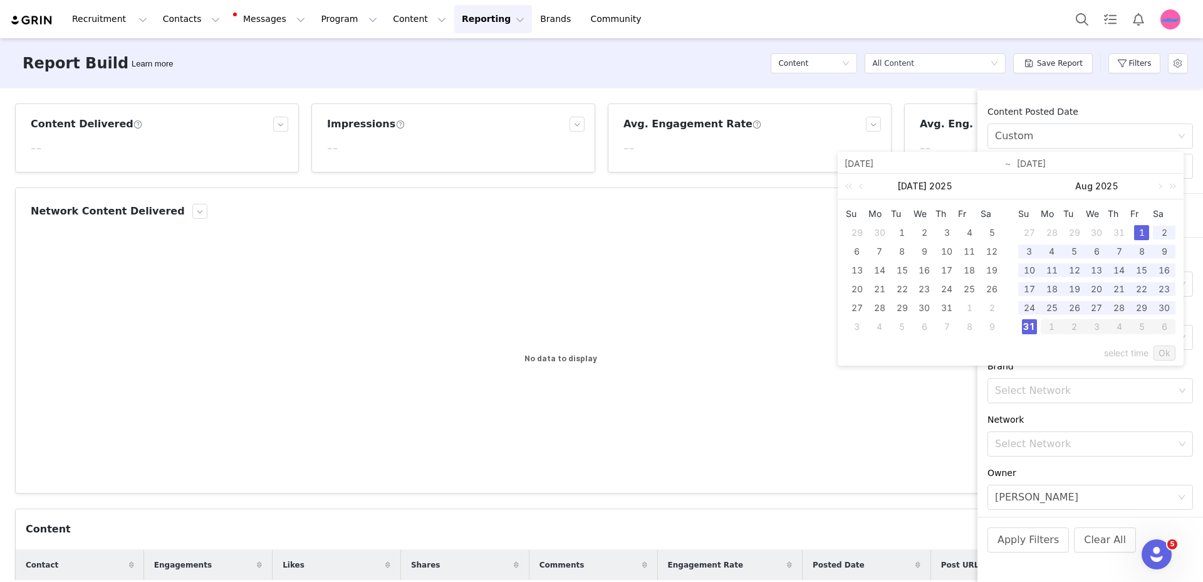
click at [1024, 326] on div "31" at bounding box center [1029, 326] width 15 height 15
type input "[DATE]"
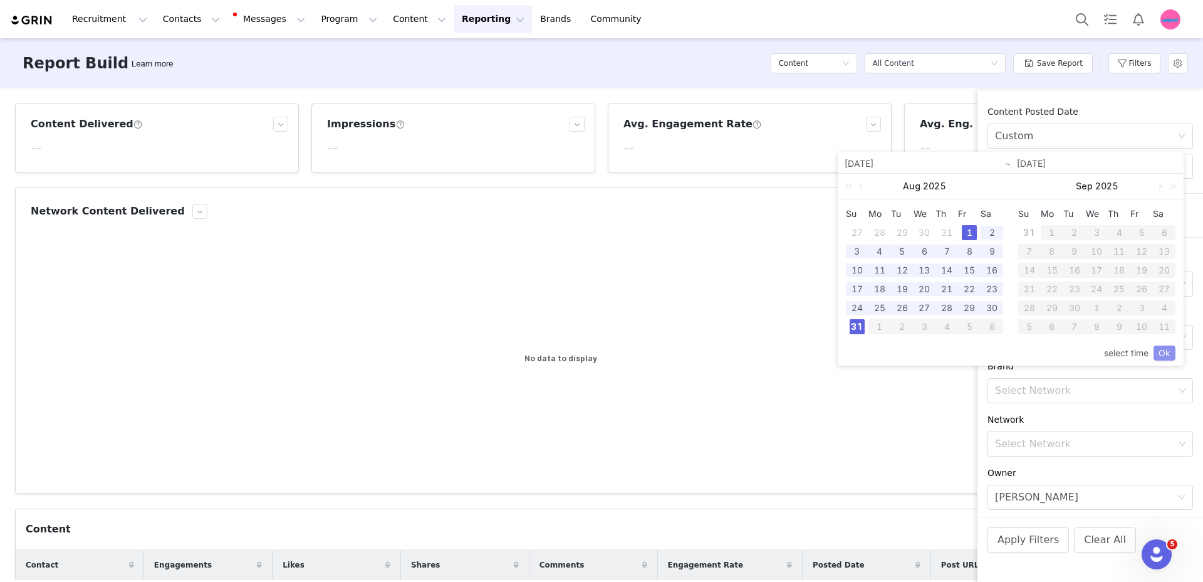
click at [1164, 350] on link "Ok" at bounding box center [1165, 352] width 22 height 15
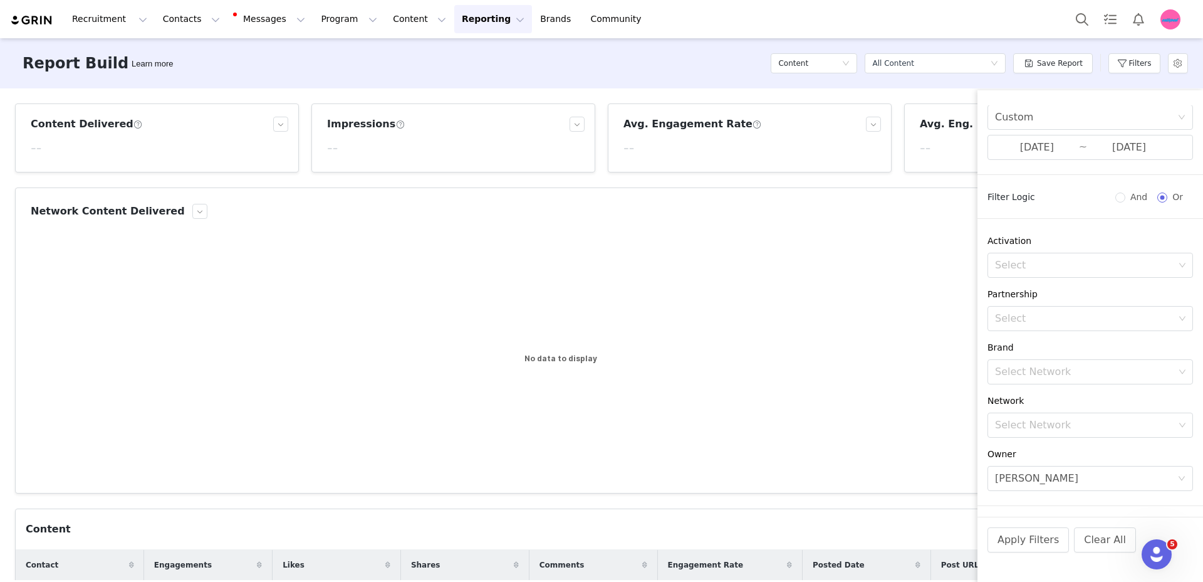
scroll to position [44, 0]
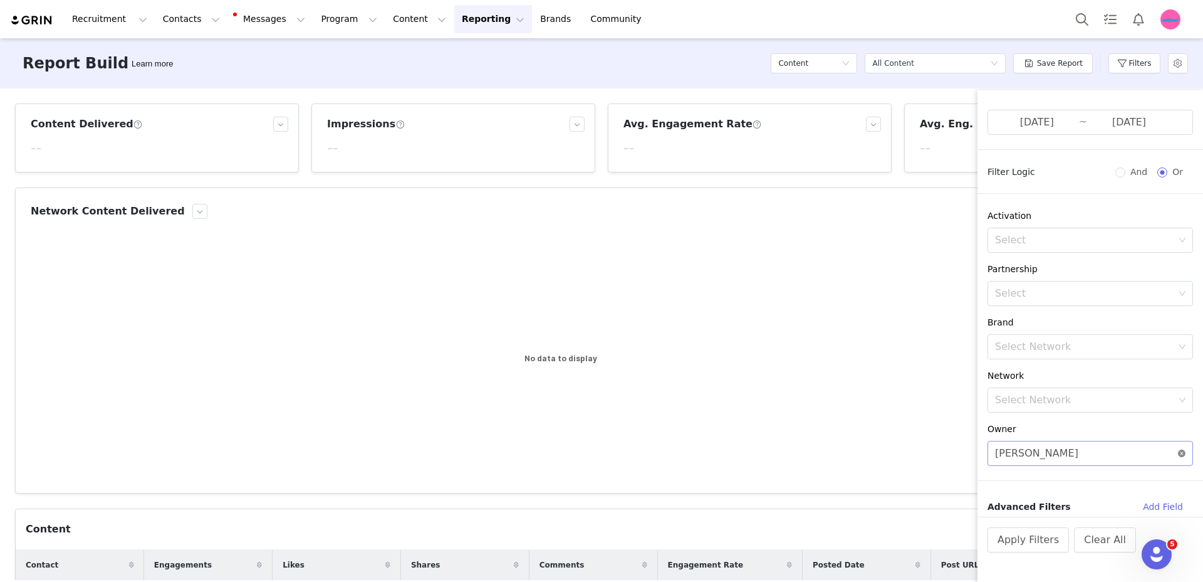
click at [1178, 454] on icon "icon: close-circle" at bounding box center [1182, 453] width 8 height 8
click at [1044, 547] on button "Apply Filters" at bounding box center [1028, 539] width 81 height 25
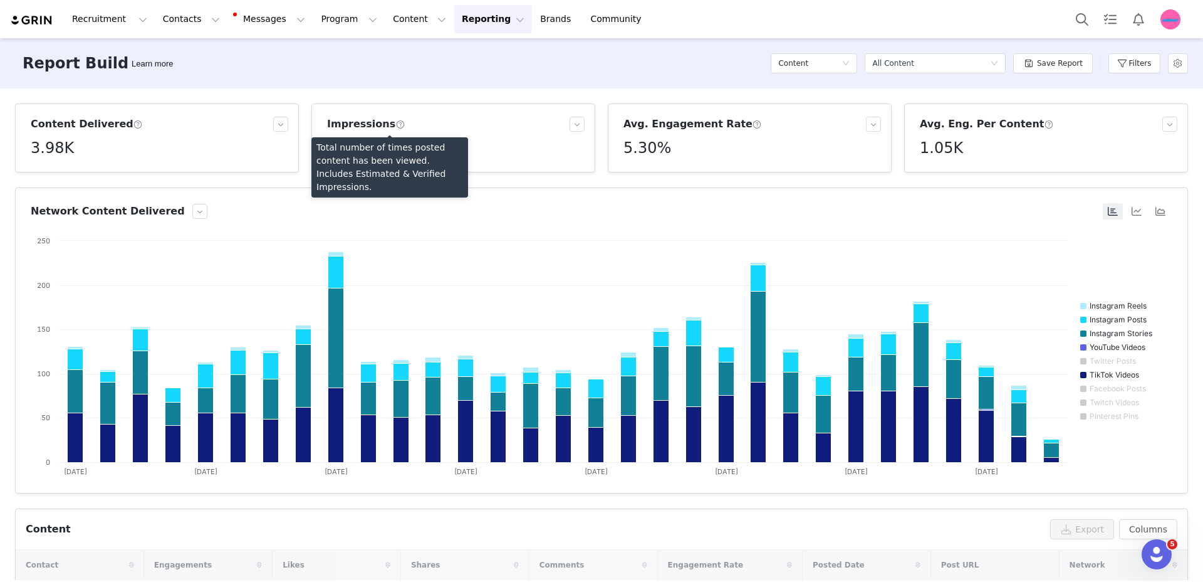
click at [395, 125] on span at bounding box center [399, 124] width 9 height 11
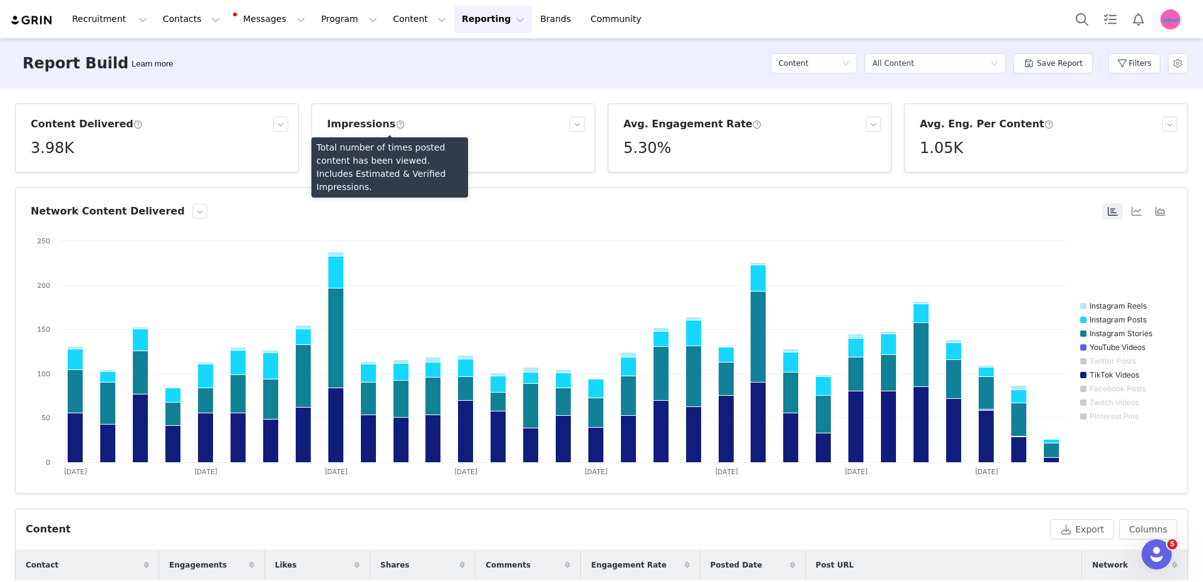
click at [395, 125] on span at bounding box center [399, 124] width 9 height 11
